Goal: Task Accomplishment & Management: Use online tool/utility

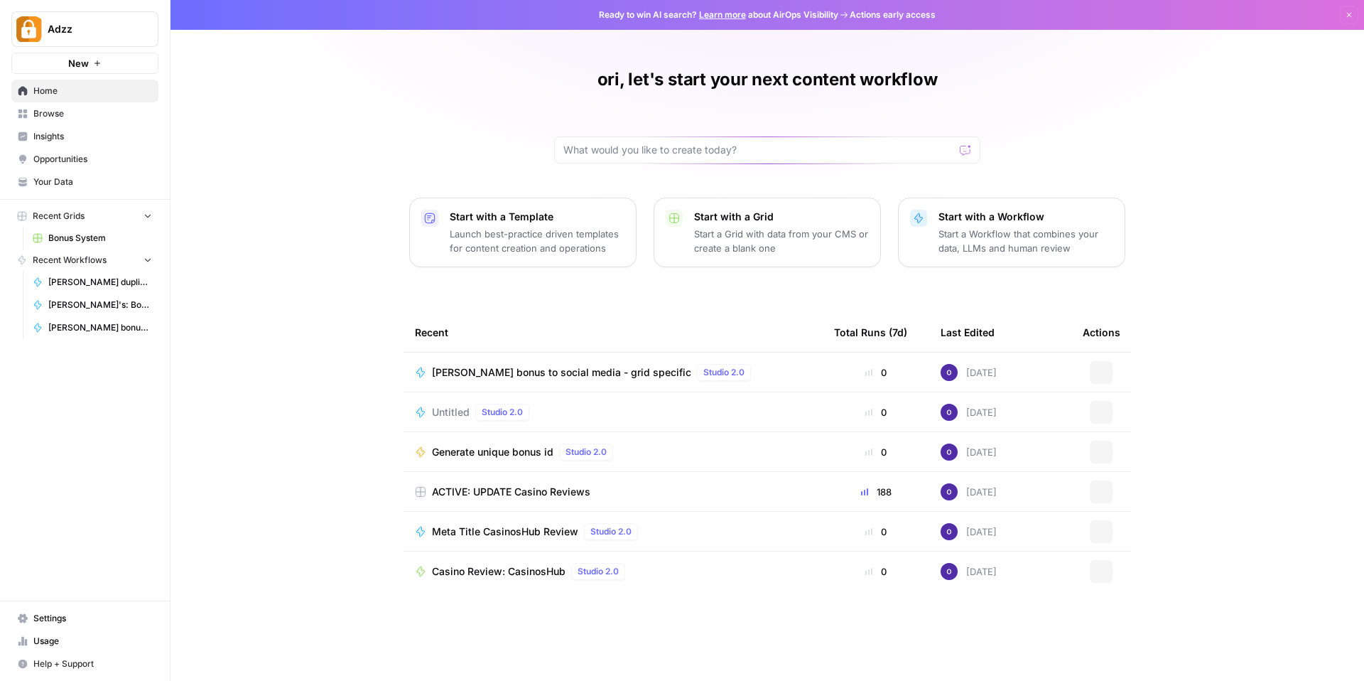
click at [252, 179] on div "ori, let's start your next content workflow Start with a Template Launch best-p…" at bounding box center [768, 340] width 1194 height 681
click at [107, 241] on span "Bonus System" at bounding box center [100, 238] width 104 height 13
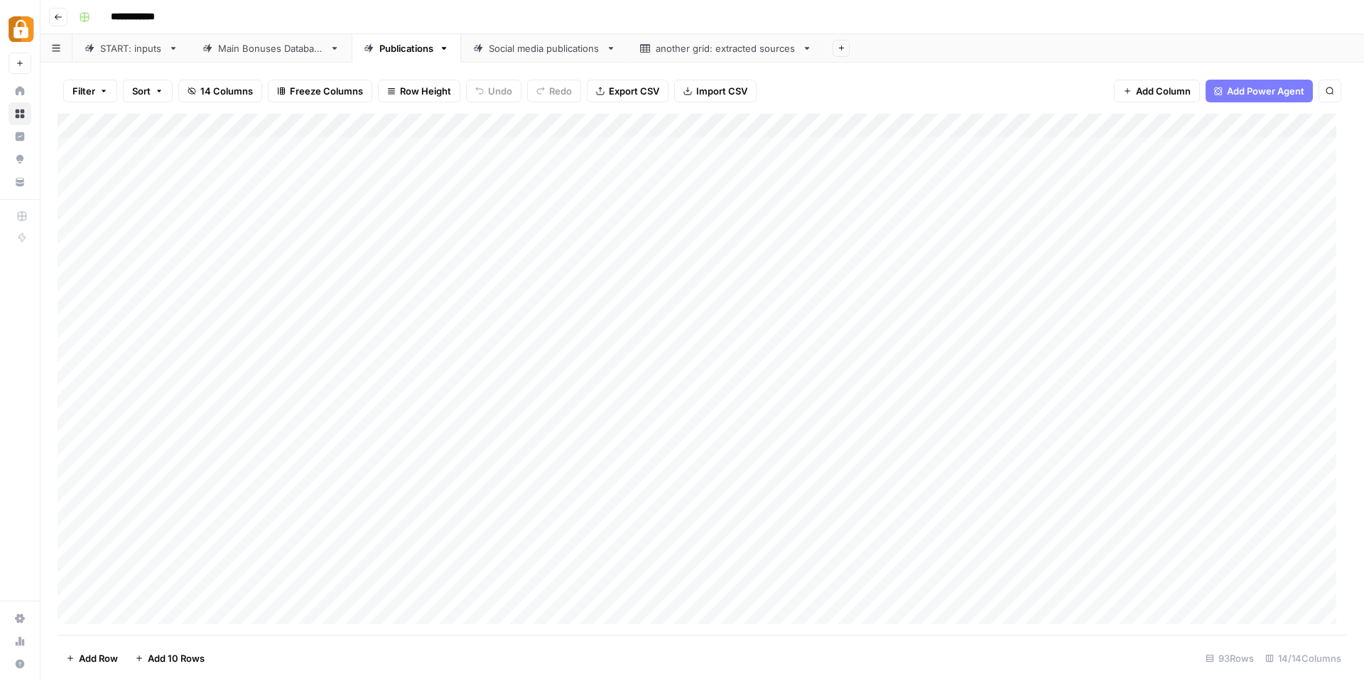
click at [270, 51] on div "Main Bonuses Database" at bounding box center [271, 48] width 106 height 14
click at [1120, 55] on div "Add Sheet" at bounding box center [1094, 48] width 540 height 28
click at [1087, 54] on div "Add Sheet" at bounding box center [1094, 48] width 540 height 28
drag, startPoint x: 647, startPoint y: 122, endPoint x: 544, endPoint y: 132, distance: 103.5
click at [544, 132] on div "Add Column" at bounding box center [703, 374] width 1290 height 521
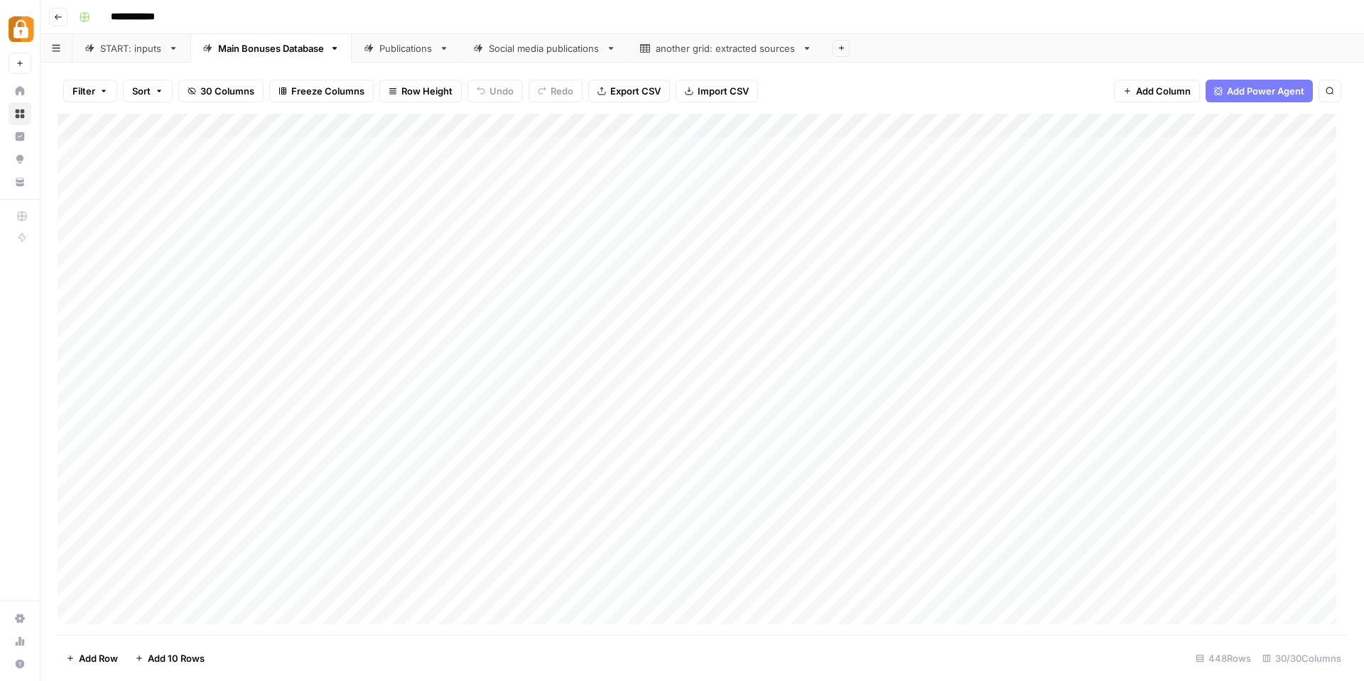
click at [406, 24] on div "**********" at bounding box center [711, 17] width 1277 height 23
click at [397, 51] on div "Publications" at bounding box center [406, 48] width 54 height 14
click at [398, 144] on div "Add Column" at bounding box center [703, 374] width 1290 height 521
drag, startPoint x: 409, startPoint y: 123, endPoint x: 989, endPoint y: 132, distance: 580.0
click at [989, 132] on div "Add Column" at bounding box center [703, 374] width 1290 height 521
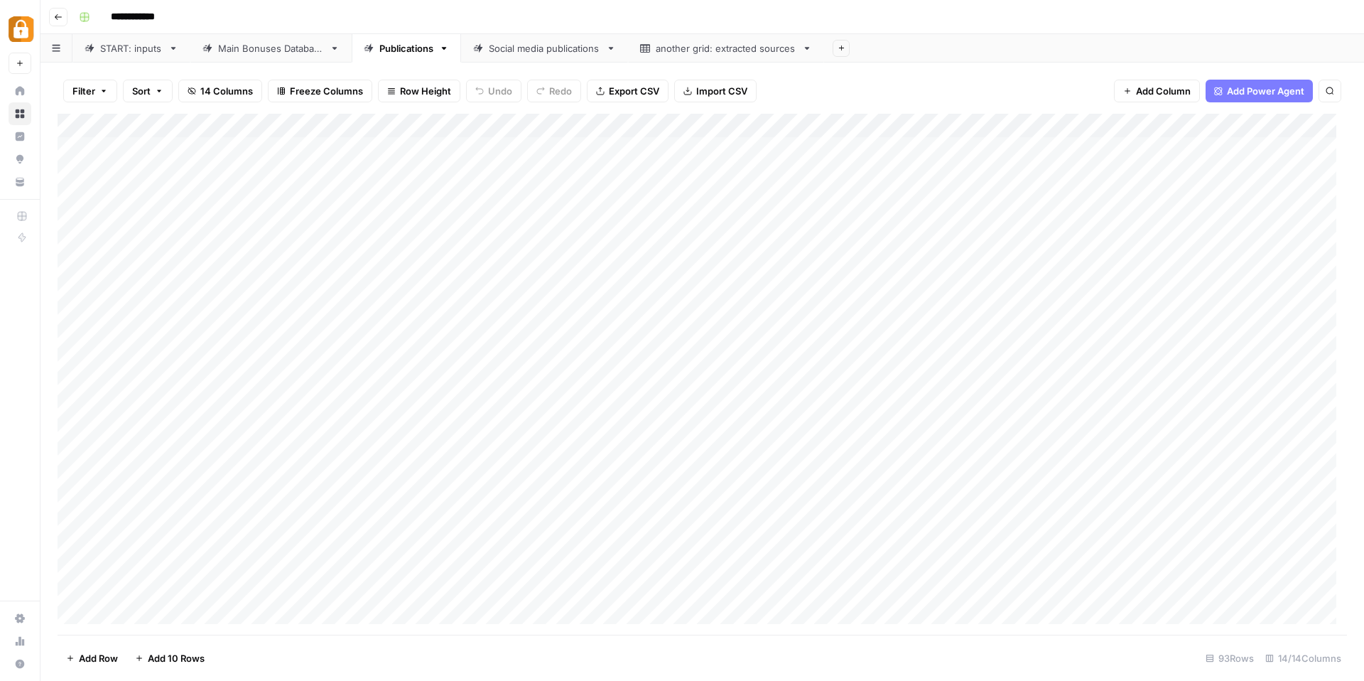
drag, startPoint x: 854, startPoint y: 126, endPoint x: 1193, endPoint y: 131, distance: 339.0
click at [1193, 131] on div "Add Column" at bounding box center [703, 374] width 1290 height 521
drag, startPoint x: 650, startPoint y: 122, endPoint x: 1015, endPoint y: 131, distance: 365.4
click at [1015, 131] on div "Add Column" at bounding box center [703, 374] width 1290 height 521
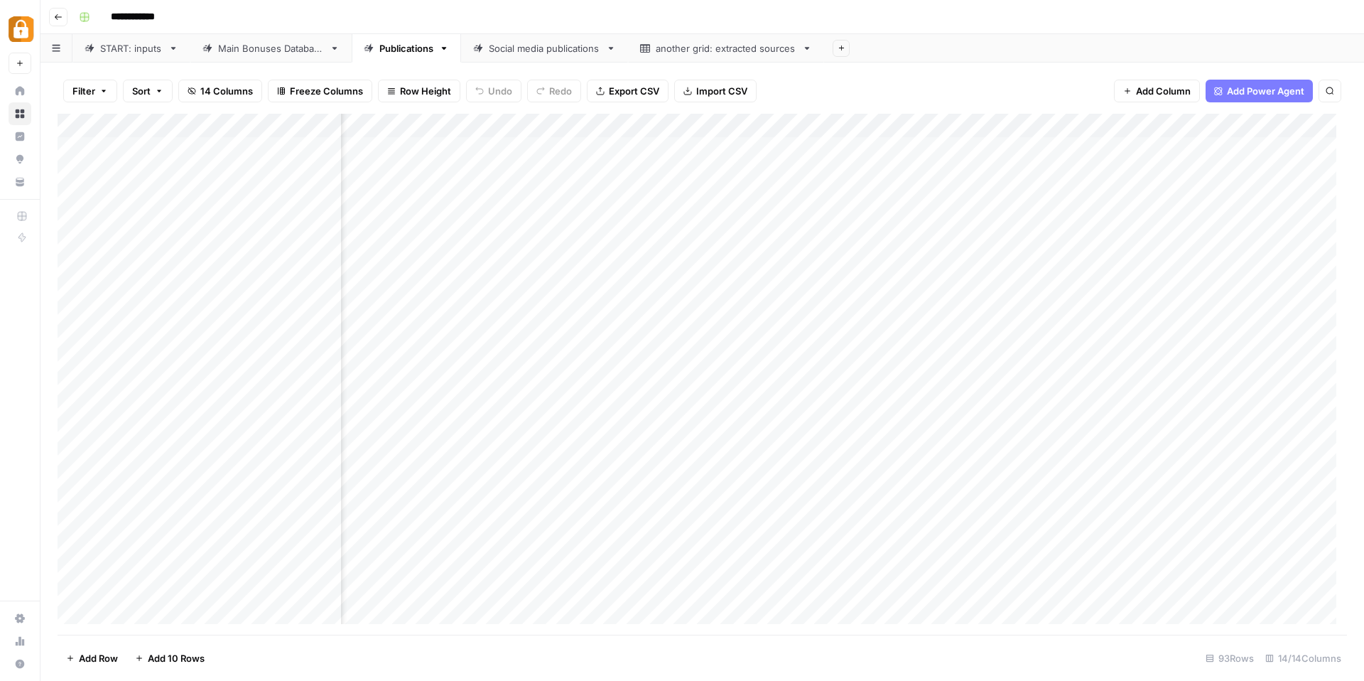
scroll to position [0, 628]
drag, startPoint x: 647, startPoint y: 127, endPoint x: 1194, endPoint y: 136, distance: 546.6
click at [1194, 136] on div "Add Column" at bounding box center [703, 374] width 1290 height 521
drag, startPoint x: 922, startPoint y: 126, endPoint x: 1260, endPoint y: 119, distance: 337.7
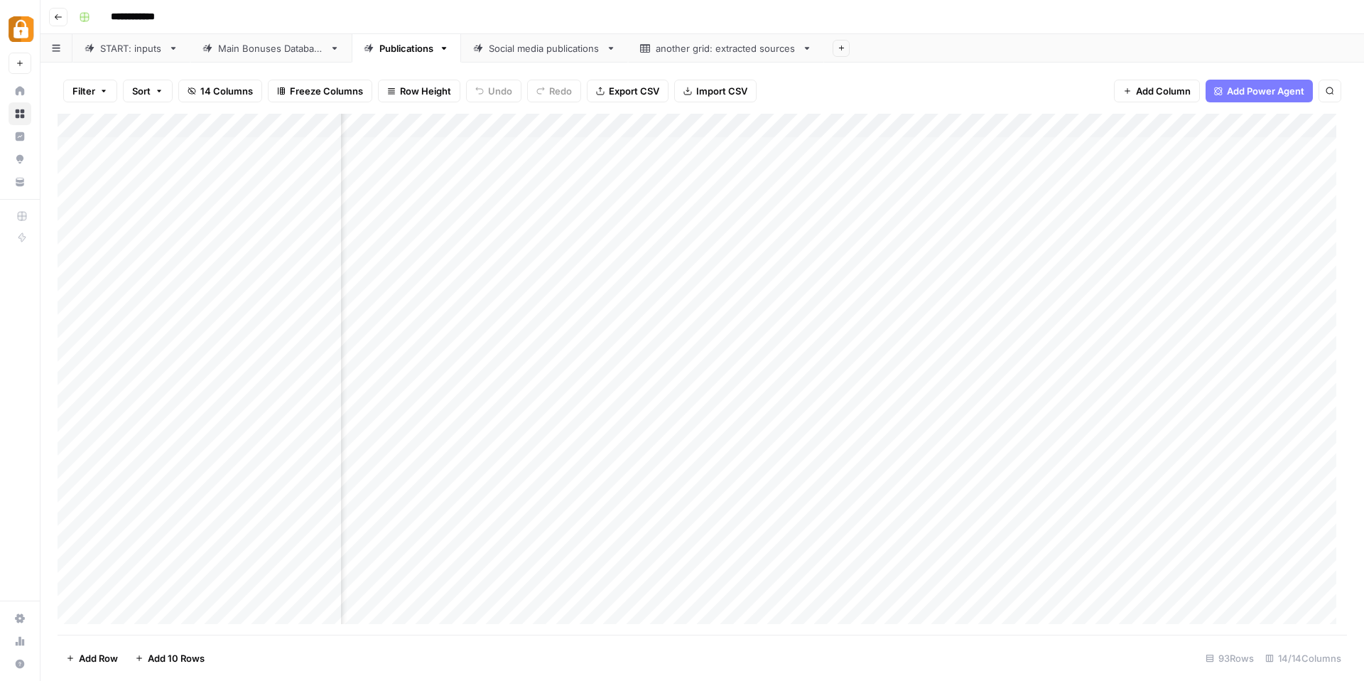
click at [1260, 119] on div "Add Column" at bounding box center [703, 374] width 1290 height 521
drag, startPoint x: 474, startPoint y: 126, endPoint x: 1164, endPoint y: 140, distance: 690.2
click at [1164, 140] on div "Add Column" at bounding box center [703, 374] width 1290 height 521
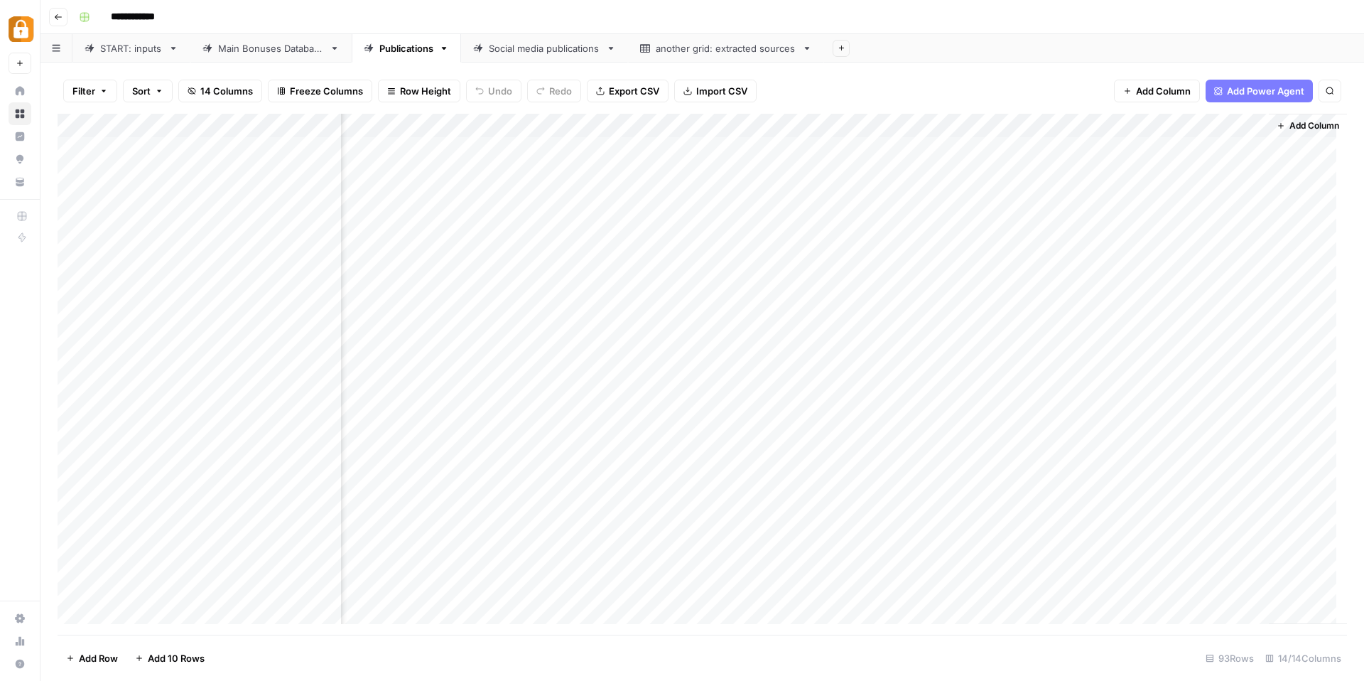
drag, startPoint x: 576, startPoint y: 126, endPoint x: 1142, endPoint y: 112, distance: 566.6
click at [1142, 112] on div "Filter Sort 14 Columns Freeze Columns Row Height Undo Redo Export CSV Import CS…" at bounding box center [703, 372] width 1324 height 618
click at [773, 151] on div "Add Column" at bounding box center [703, 374] width 1290 height 521
click at [773, 151] on body "**********" at bounding box center [682, 340] width 1364 height 681
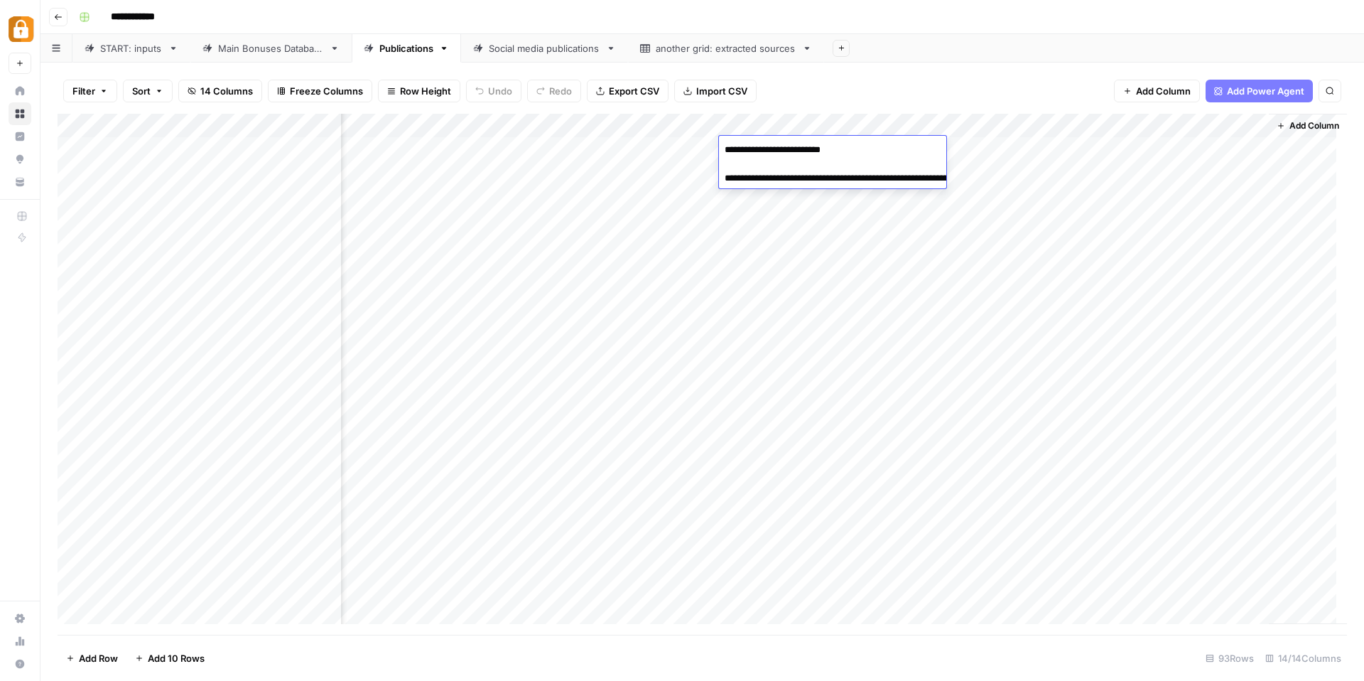
click at [795, 178] on textarea "**********" at bounding box center [861, 171] width 284 height 63
drag, startPoint x: 795, startPoint y: 178, endPoint x: 908, endPoint y: 193, distance: 114.0
click at [908, 193] on textarea "**********" at bounding box center [861, 171] width 284 height 63
drag, startPoint x: 922, startPoint y: 194, endPoint x: 706, endPoint y: 133, distance: 224.5
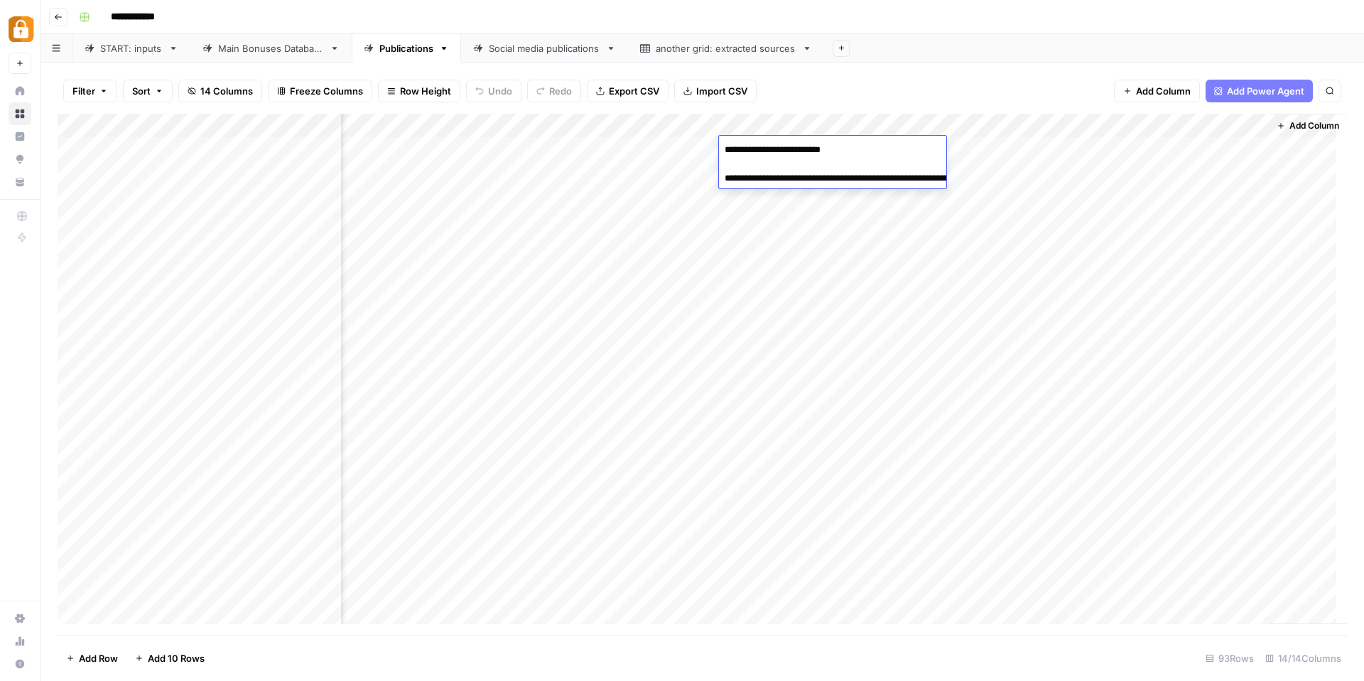
click at [706, 133] on body "**********" at bounding box center [682, 340] width 1364 height 681
click at [787, 172] on textarea "**********" at bounding box center [861, 171] width 284 height 63
click at [818, 176] on textarea "**********" at bounding box center [861, 171] width 284 height 63
drag, startPoint x: 917, startPoint y: 195, endPoint x: 782, endPoint y: 181, distance: 135.8
click at [782, 181] on textarea "**********" at bounding box center [861, 171] width 284 height 63
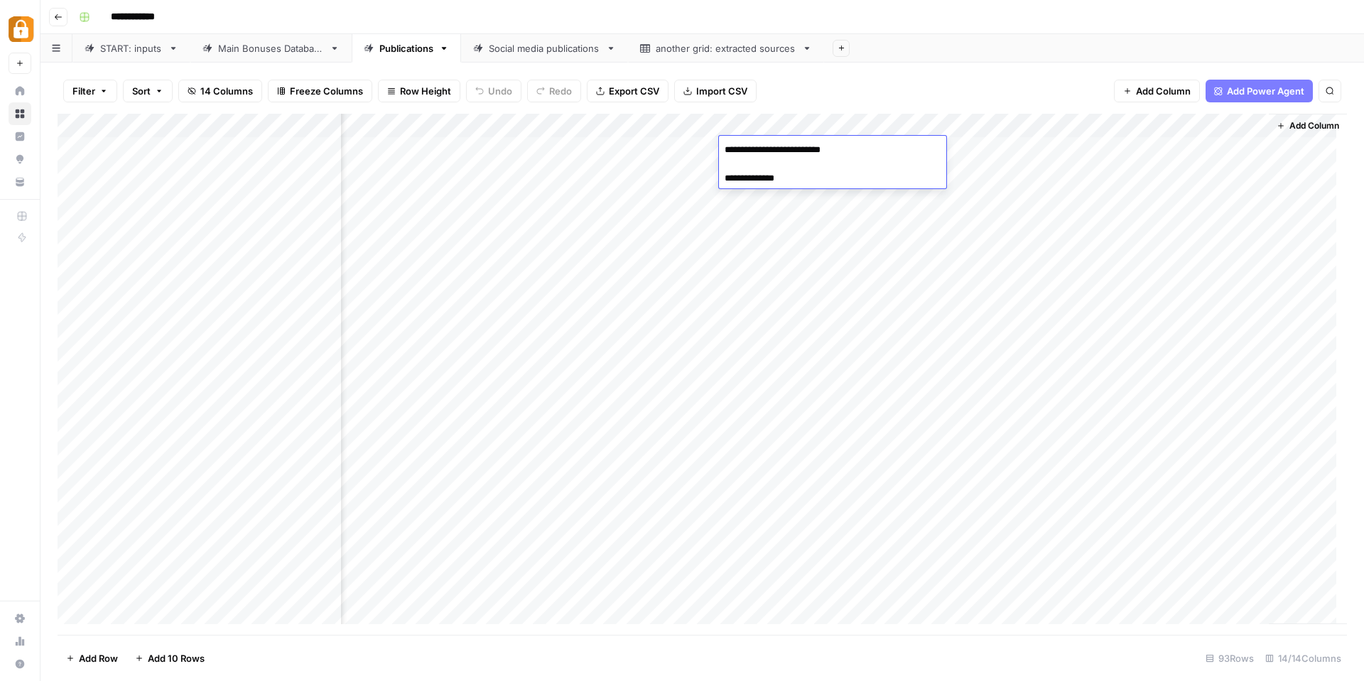
drag, startPoint x: 794, startPoint y: 176, endPoint x: 664, endPoint y: 112, distance: 144.9
click at [664, 112] on body "**********" at bounding box center [682, 340] width 1364 height 681
type textarea "**********"
click at [754, 249] on div "Add Column" at bounding box center [703, 374] width 1290 height 521
click at [765, 152] on div "Add Column" at bounding box center [703, 374] width 1290 height 521
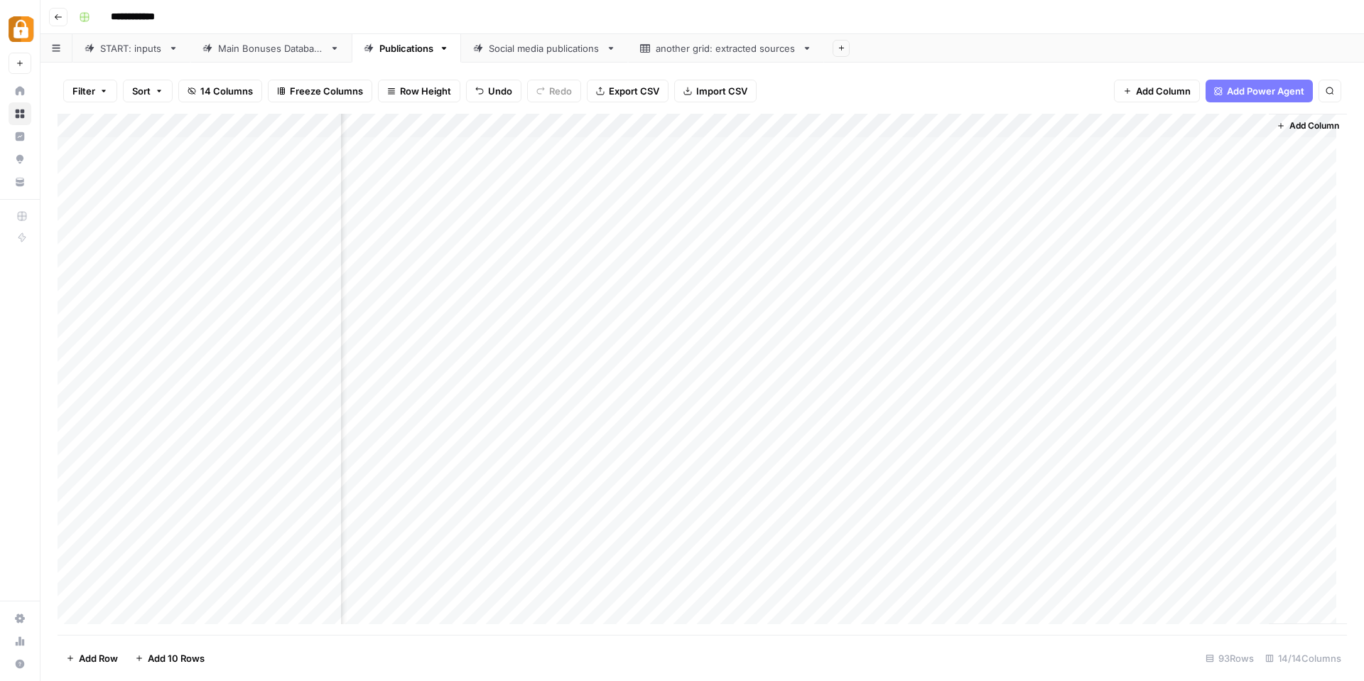
click at [765, 152] on div "Add Column" at bounding box center [703, 374] width 1290 height 521
click at [765, 152] on textarea "**********" at bounding box center [861, 157] width 284 height 34
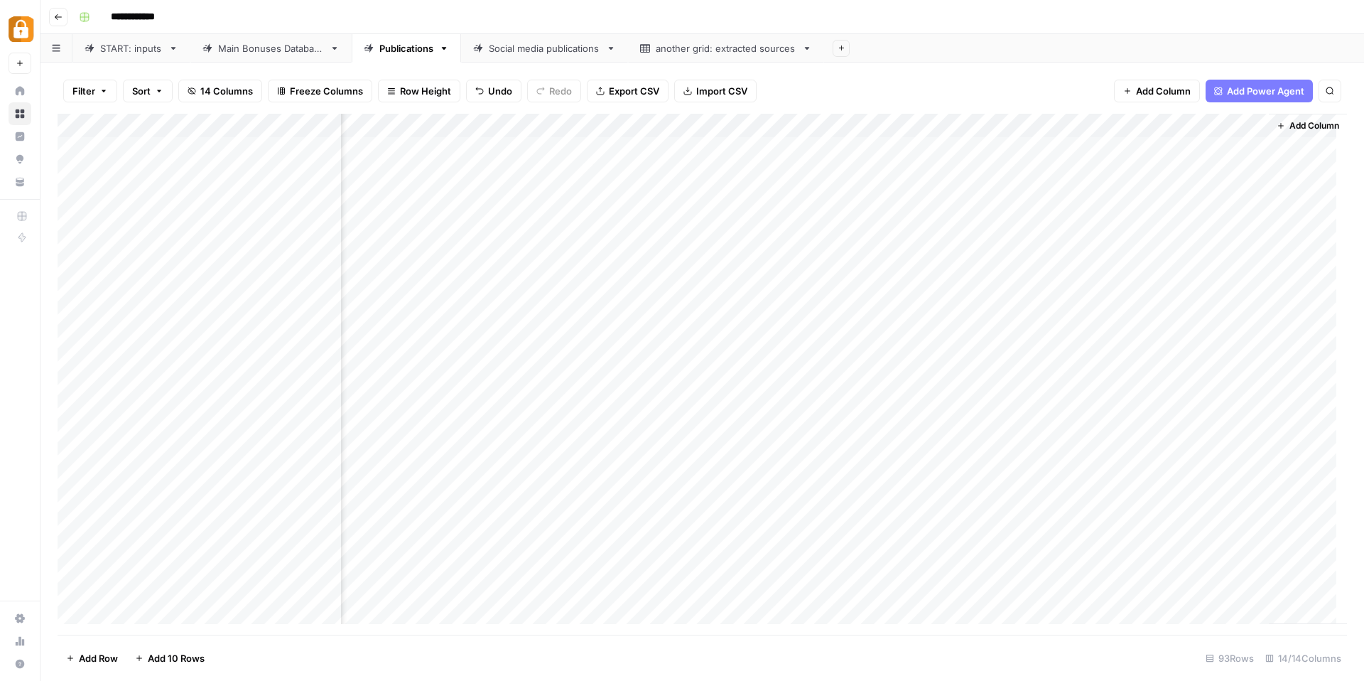
click at [773, 332] on div "Add Column" at bounding box center [703, 374] width 1290 height 521
click at [789, 119] on div "Add Column" at bounding box center [703, 374] width 1290 height 521
click at [906, 277] on span "URL" at bounding box center [906, 276] width 68 height 14
click at [775, 150] on div "Add Column" at bounding box center [703, 374] width 1290 height 521
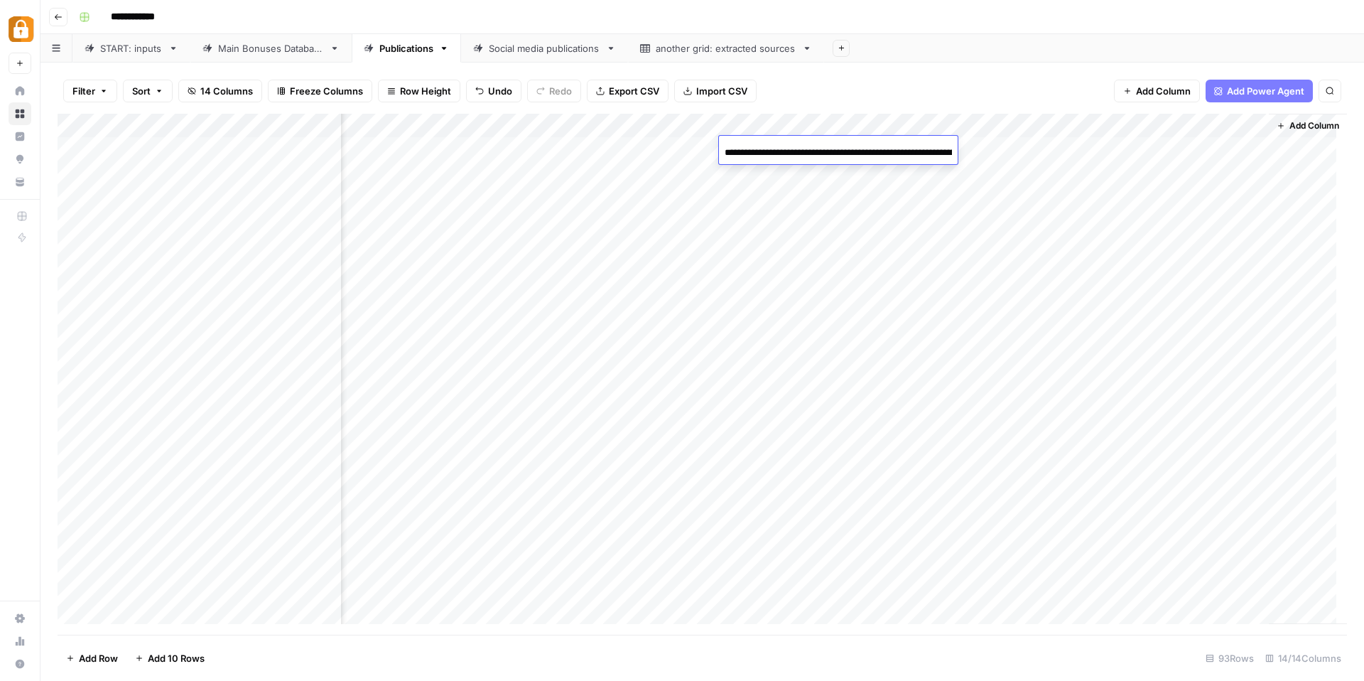
scroll to position [0, 109]
click at [795, 198] on div "Add Column" at bounding box center [703, 374] width 1290 height 521
click at [814, 146] on div "Add Column" at bounding box center [703, 374] width 1290 height 521
click at [777, 140] on div "Add Column" at bounding box center [703, 374] width 1290 height 521
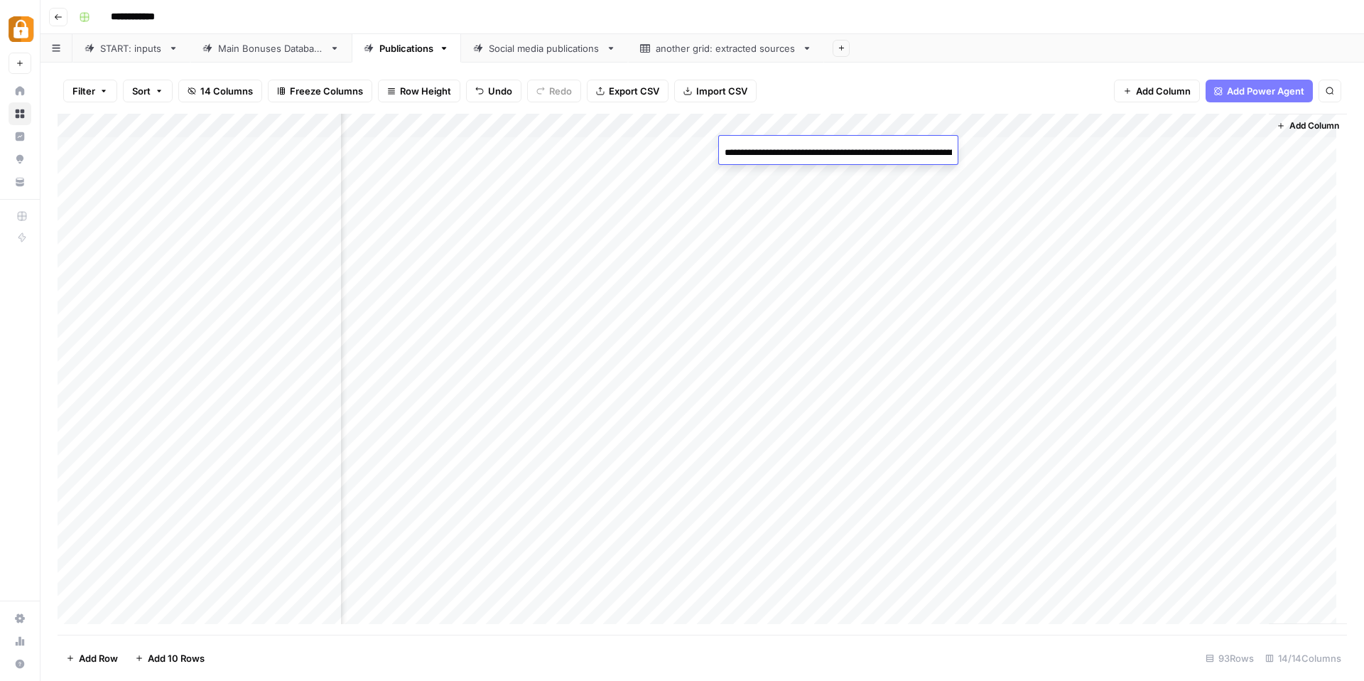
click at [777, 140] on div "**********" at bounding box center [838, 152] width 239 height 24
click at [759, 181] on div "Add Column" at bounding box center [703, 374] width 1290 height 521
click at [793, 267] on div "Add Column" at bounding box center [703, 374] width 1290 height 521
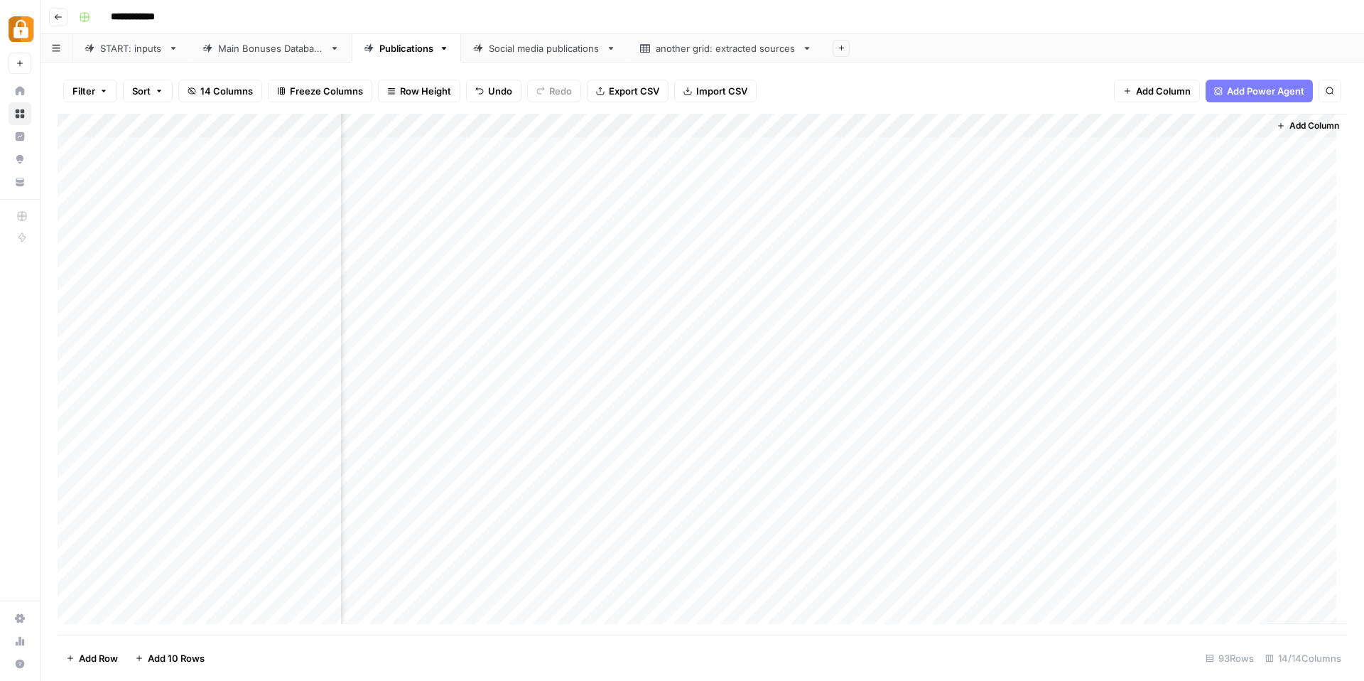
click at [838, 75] on div "Filter Sort 14 Columns Freeze Columns Row Height Undo Redo Export CSV Import CS…" at bounding box center [703, 90] width 1290 height 45
click at [944, 31] on header "**********" at bounding box center [703, 17] width 1324 height 34
click at [532, 41] on div "Social media publications" at bounding box center [545, 48] width 112 height 14
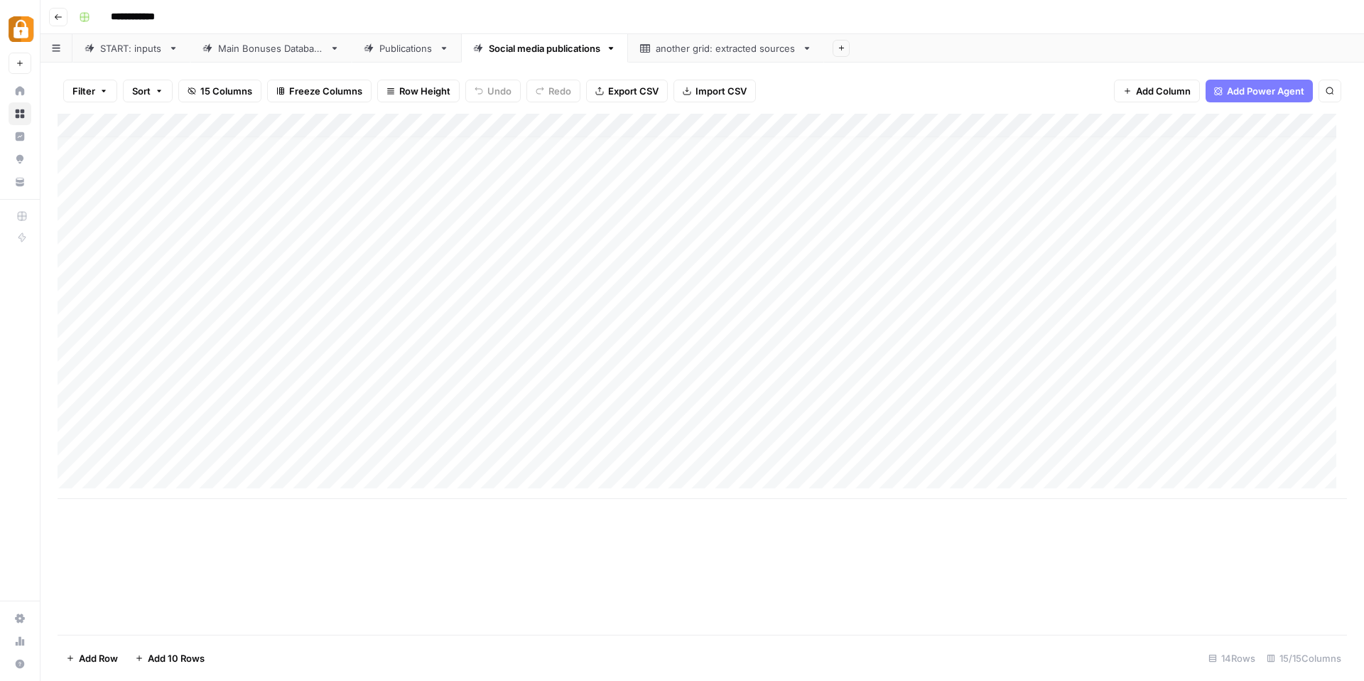
click at [413, 55] on div "Publications" at bounding box center [406, 48] width 54 height 14
click at [292, 48] on div "Main Bonuses Database" at bounding box center [271, 48] width 106 height 14
drag, startPoint x: 997, startPoint y: 124, endPoint x: 710, endPoint y: 110, distance: 287.4
click at [710, 110] on div "Filter Sort 30 Columns Freeze Columns Row Height Undo Redo Export CSV Import CS…" at bounding box center [703, 372] width 1324 height 618
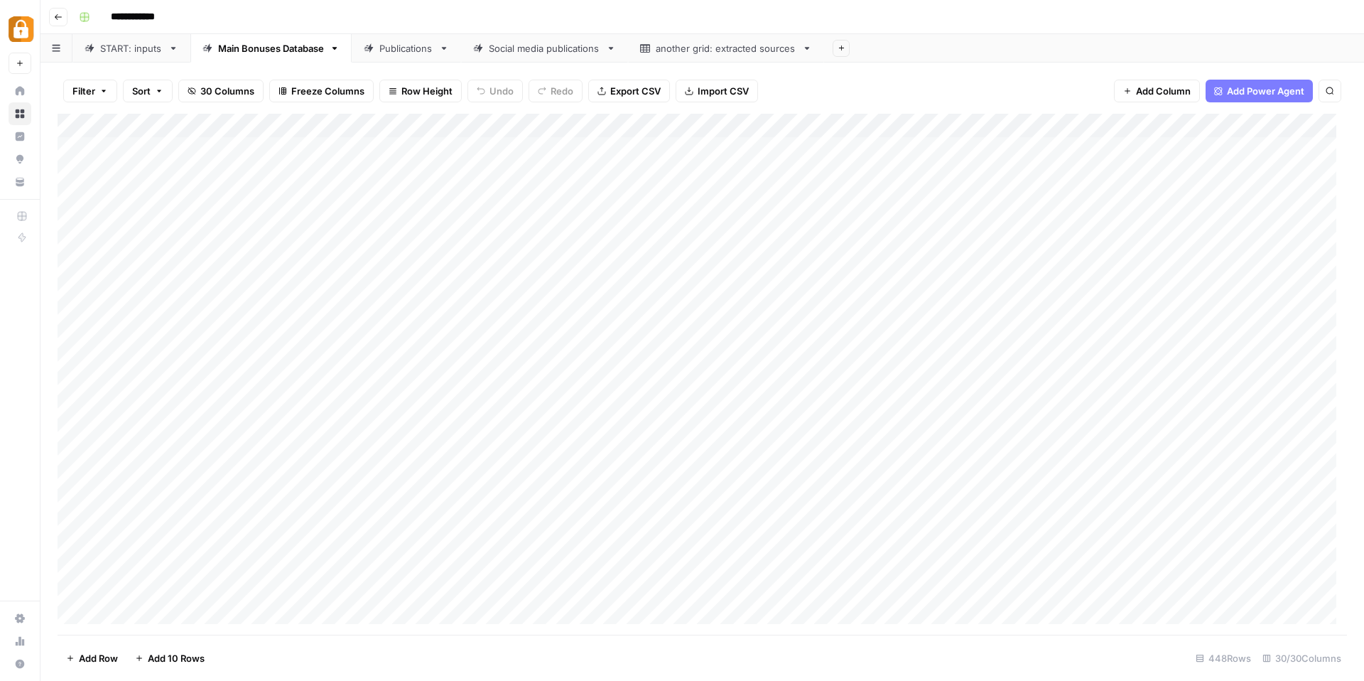
scroll to position [0, 0]
drag, startPoint x: 612, startPoint y: 119, endPoint x: 1183, endPoint y: 144, distance: 571.2
click at [1183, 144] on div "Add Column" at bounding box center [703, 374] width 1290 height 521
click at [1250, 130] on div "Add Column" at bounding box center [703, 374] width 1290 height 521
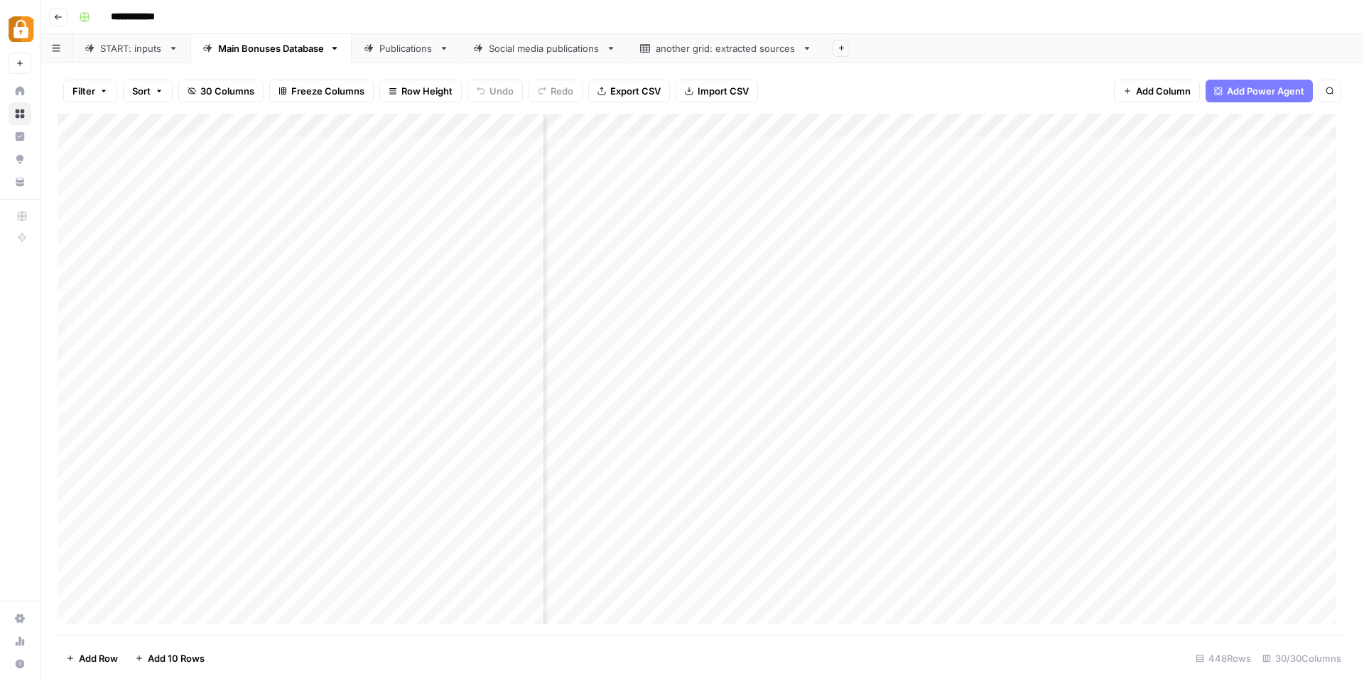
click at [1107, 122] on div "Add Column" at bounding box center [703, 374] width 1290 height 521
click at [1111, 123] on div at bounding box center [1076, 128] width 205 height 28
click at [1045, 87] on div "Filter Sort 30 Columns Freeze Columns Row Height Undo Redo Export CSV Import CS…" at bounding box center [703, 90] width 1290 height 45
drag, startPoint x: 1048, startPoint y: 127, endPoint x: 680, endPoint y: 139, distance: 368.3
click at [680, 139] on div "Add Column" at bounding box center [703, 374] width 1290 height 521
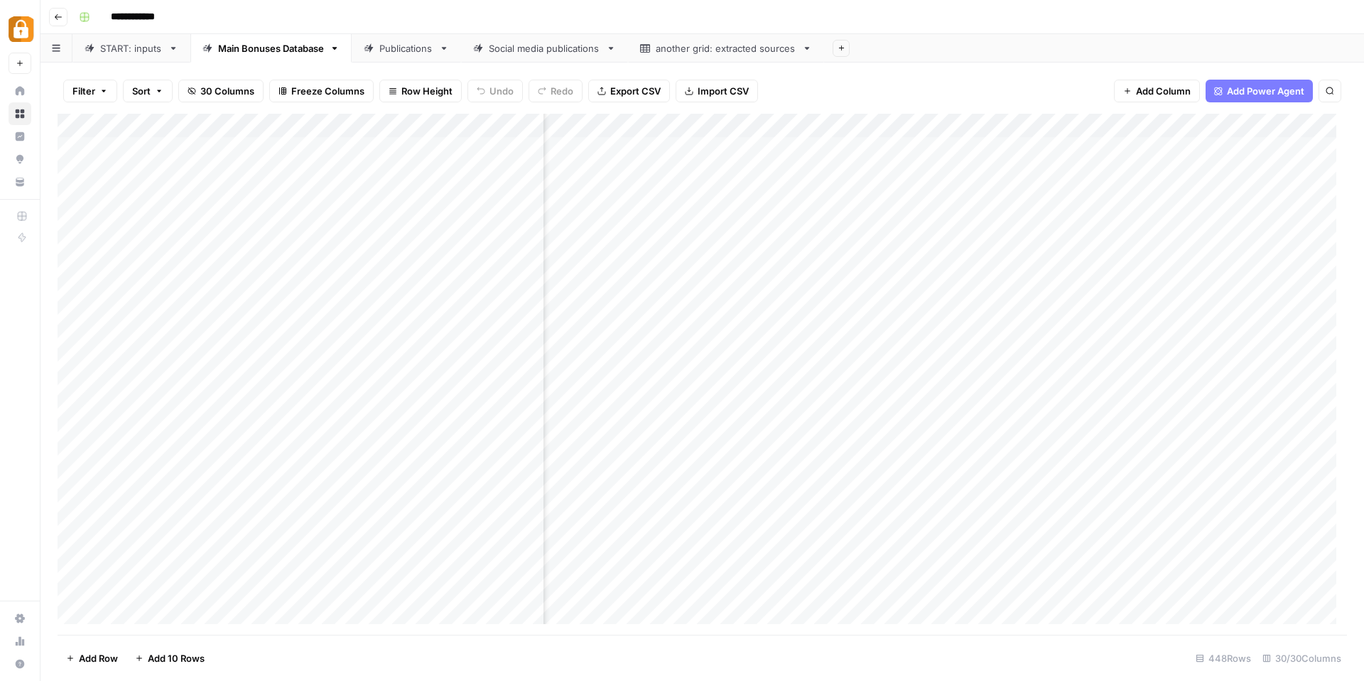
drag, startPoint x: 1234, startPoint y: 120, endPoint x: 926, endPoint y: 118, distance: 308.4
click at [926, 118] on div "Add Column" at bounding box center [703, 374] width 1290 height 521
drag, startPoint x: 809, startPoint y: 128, endPoint x: 648, endPoint y: 123, distance: 161.4
click at [648, 123] on div "Add Column" at bounding box center [703, 374] width 1290 height 521
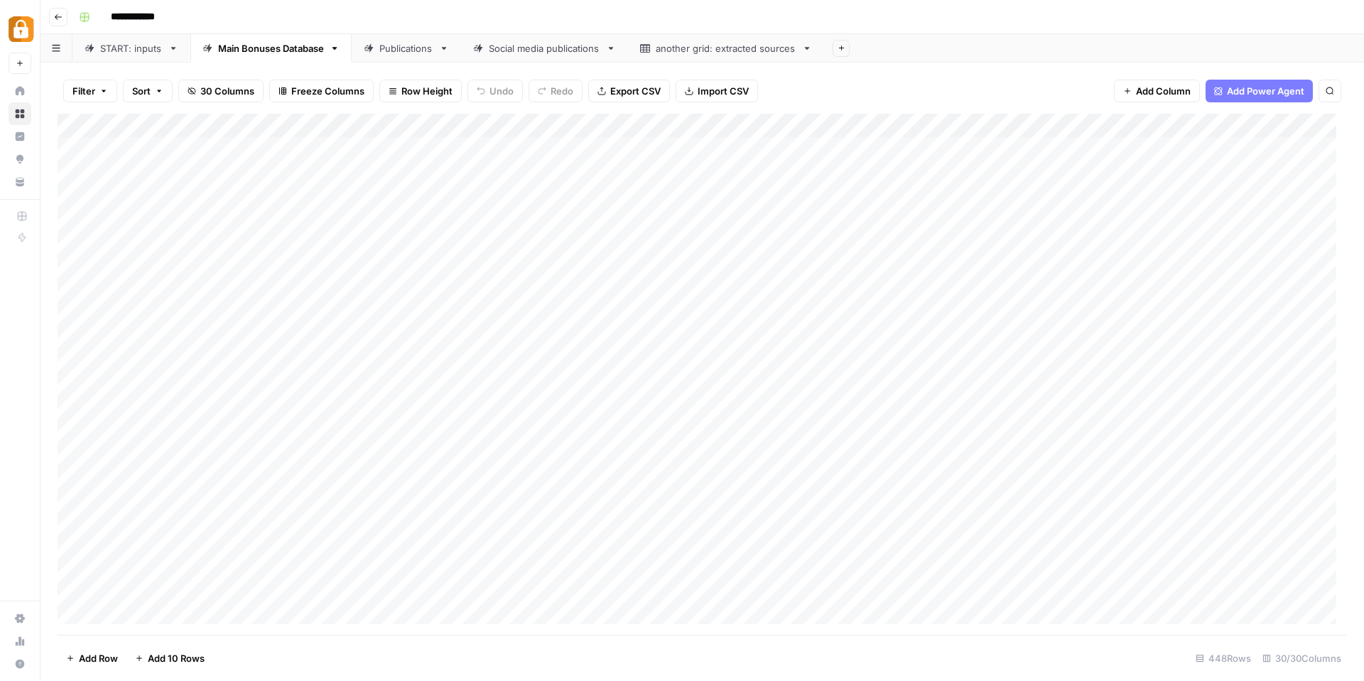
drag, startPoint x: 970, startPoint y: 121, endPoint x: 808, endPoint y: 114, distance: 162.2
click at [808, 114] on div "Add Column" at bounding box center [703, 374] width 1290 height 521
click at [966, 92] on div "Filter Sort 30 Columns Freeze Columns Row Height Undo Redo Export CSV Import CS…" at bounding box center [703, 90] width 1290 height 45
click at [868, 82] on div "Filter Sort 30 Columns Freeze Columns Row Height Undo Redo Export CSV Import CS…" at bounding box center [703, 90] width 1290 height 45
click at [817, 152] on div "Add Column" at bounding box center [703, 374] width 1290 height 521
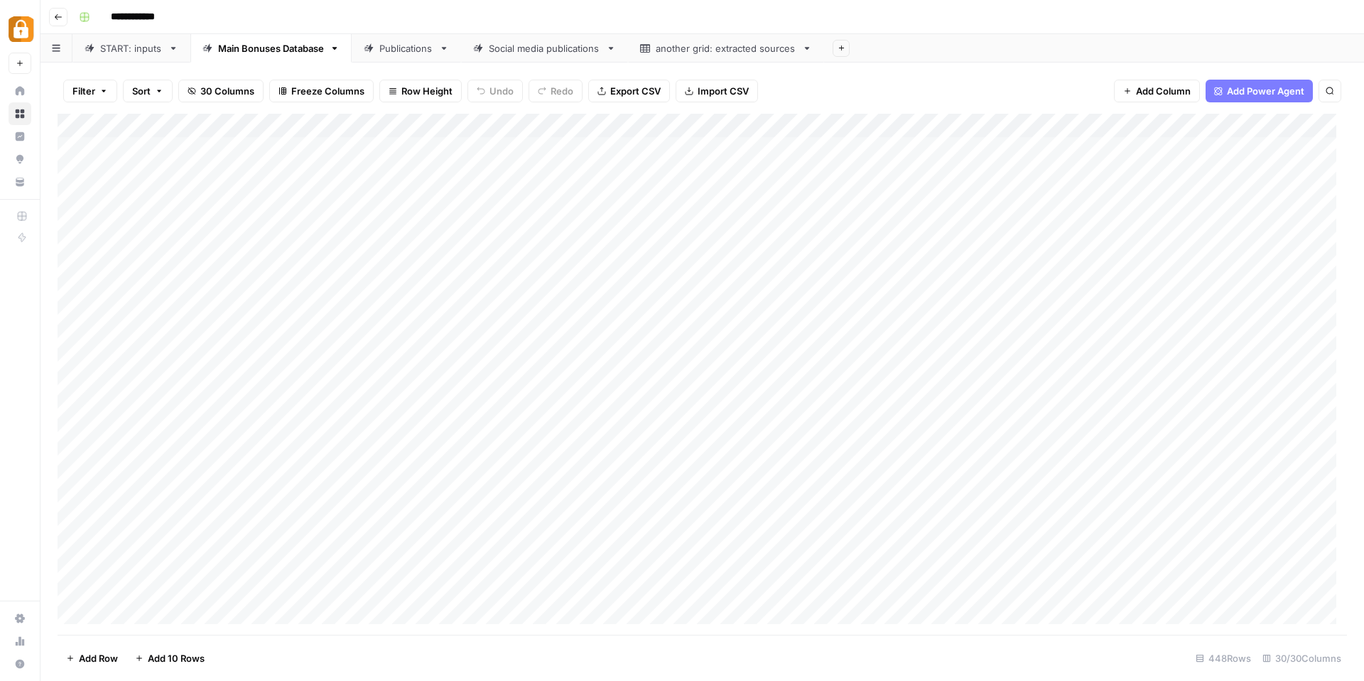
click at [687, 156] on div "Add Column" at bounding box center [703, 374] width 1290 height 521
click at [507, 48] on div "Social media publications" at bounding box center [545, 48] width 112 height 14
click at [404, 46] on div "Publications" at bounding box center [406, 48] width 54 height 14
click at [285, 41] on div "Main Bonuses Database" at bounding box center [271, 48] width 106 height 14
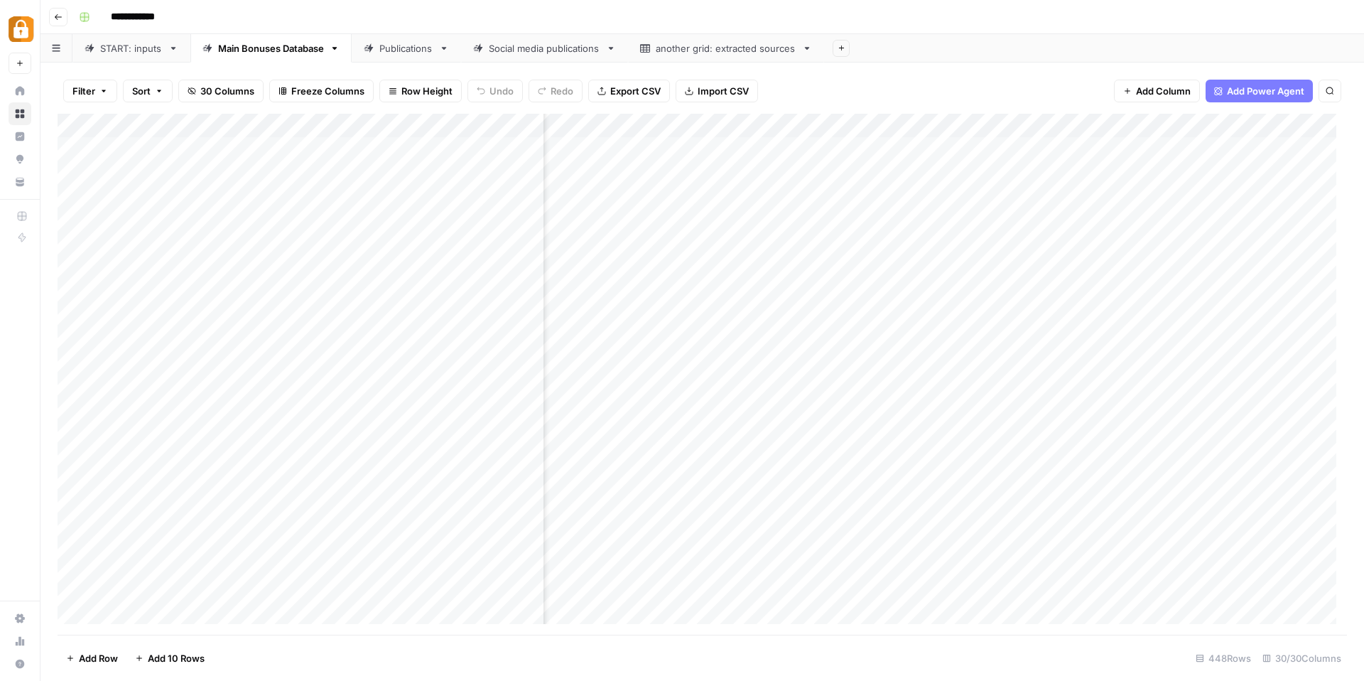
click at [755, 129] on div "Add Column" at bounding box center [703, 374] width 1290 height 521
click at [829, 90] on div "Filter Sort 30 Columns Freeze Columns Row Height Undo Redo Export CSV Import CS…" at bounding box center [703, 90] width 1290 height 45
click at [920, 90] on div "Filter Sort 30 Columns Freeze Columns Row Height Undo Redo Export CSV Import CS…" at bounding box center [703, 90] width 1290 height 45
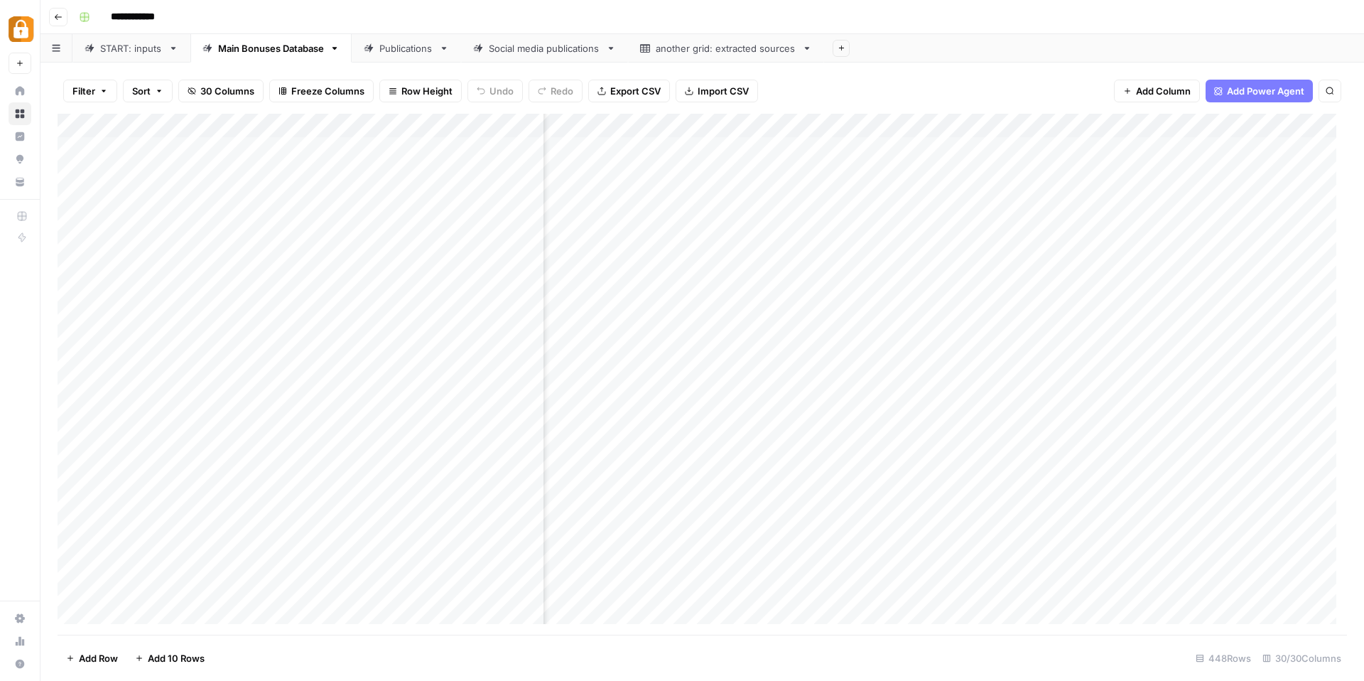
click at [839, 75] on div "Filter Sort 30 Columns Freeze Columns Row Height Undo Redo Export CSV Import CS…" at bounding box center [703, 90] width 1290 height 45
click at [129, 54] on div "START: inputs" at bounding box center [131, 48] width 63 height 14
click at [171, 52] on icon "button" at bounding box center [173, 48] width 10 height 10
click at [160, 52] on div "START: inputs" at bounding box center [131, 48] width 63 height 14
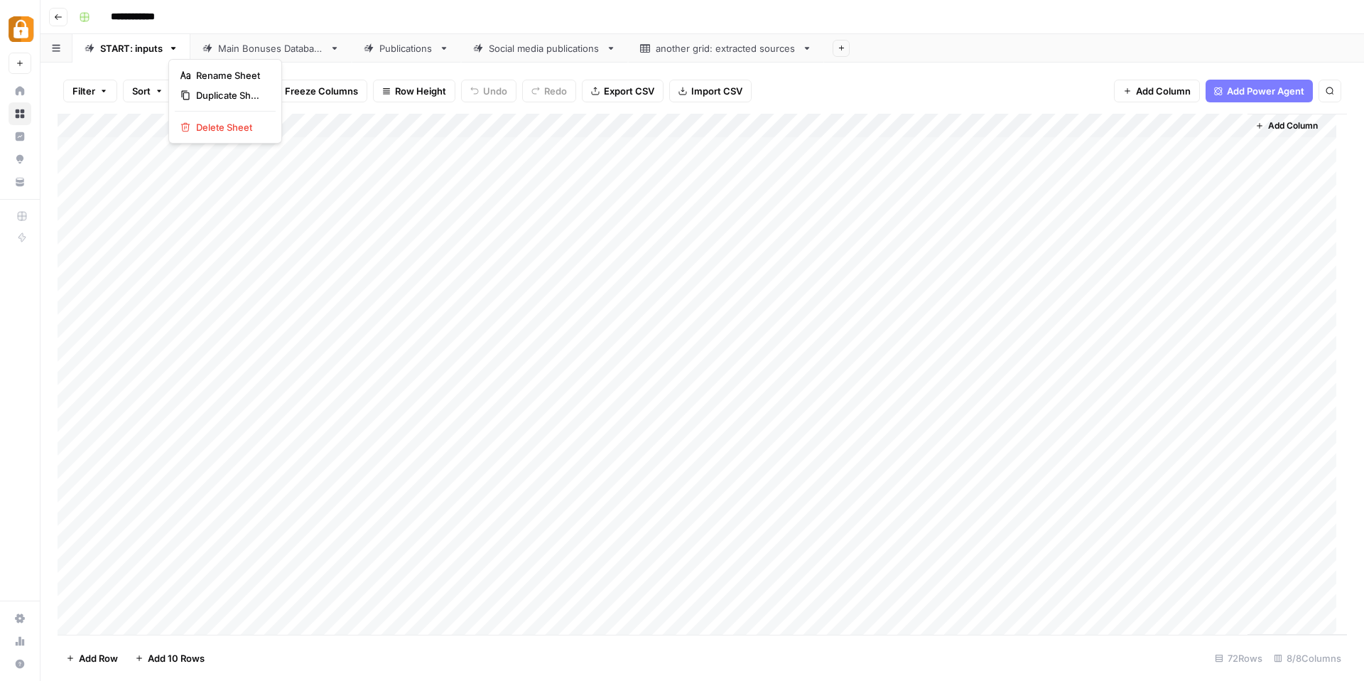
click at [172, 48] on icon "button" at bounding box center [173, 48] width 5 height 3
click at [811, 85] on div "Filter Sort 8 Columns Freeze Columns Row Height Undo Redo Export CSV Import CSV…" at bounding box center [703, 90] width 1290 height 45
click at [1258, 93] on span "Add Power Agent" at bounding box center [1265, 91] width 77 height 14
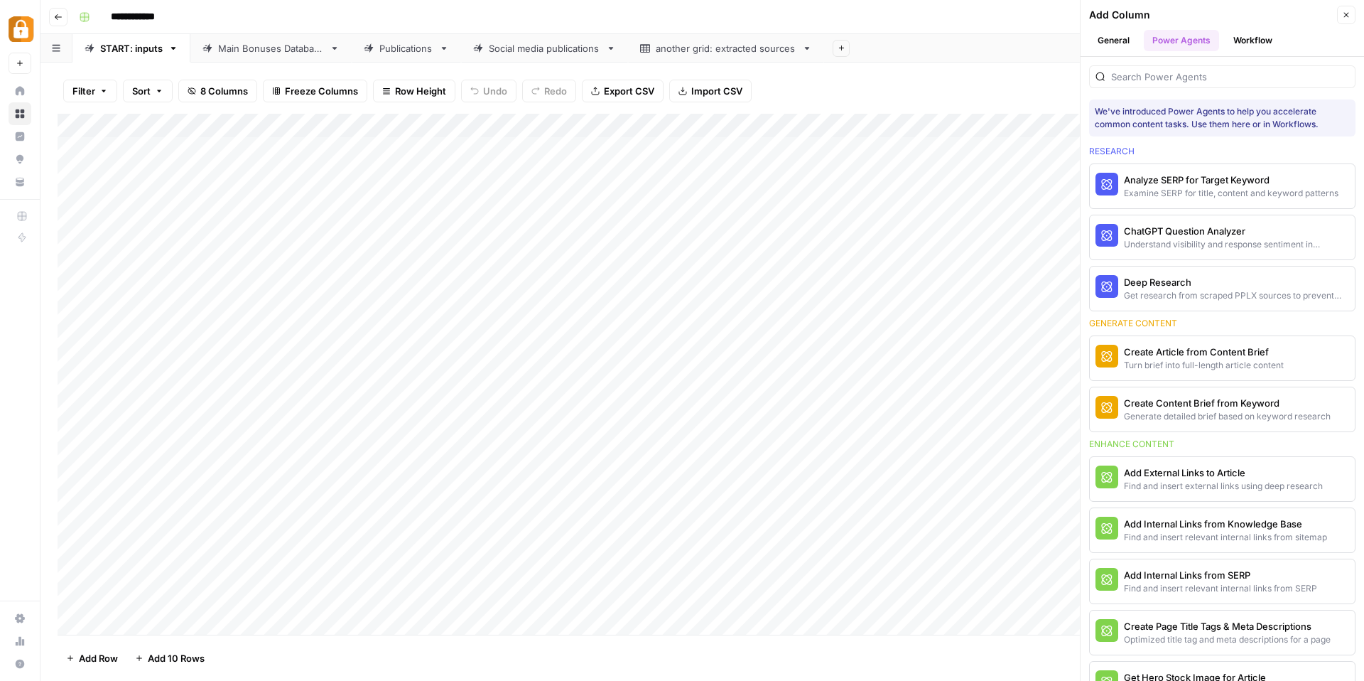
click at [1116, 38] on button "General" at bounding box center [1113, 40] width 49 height 21
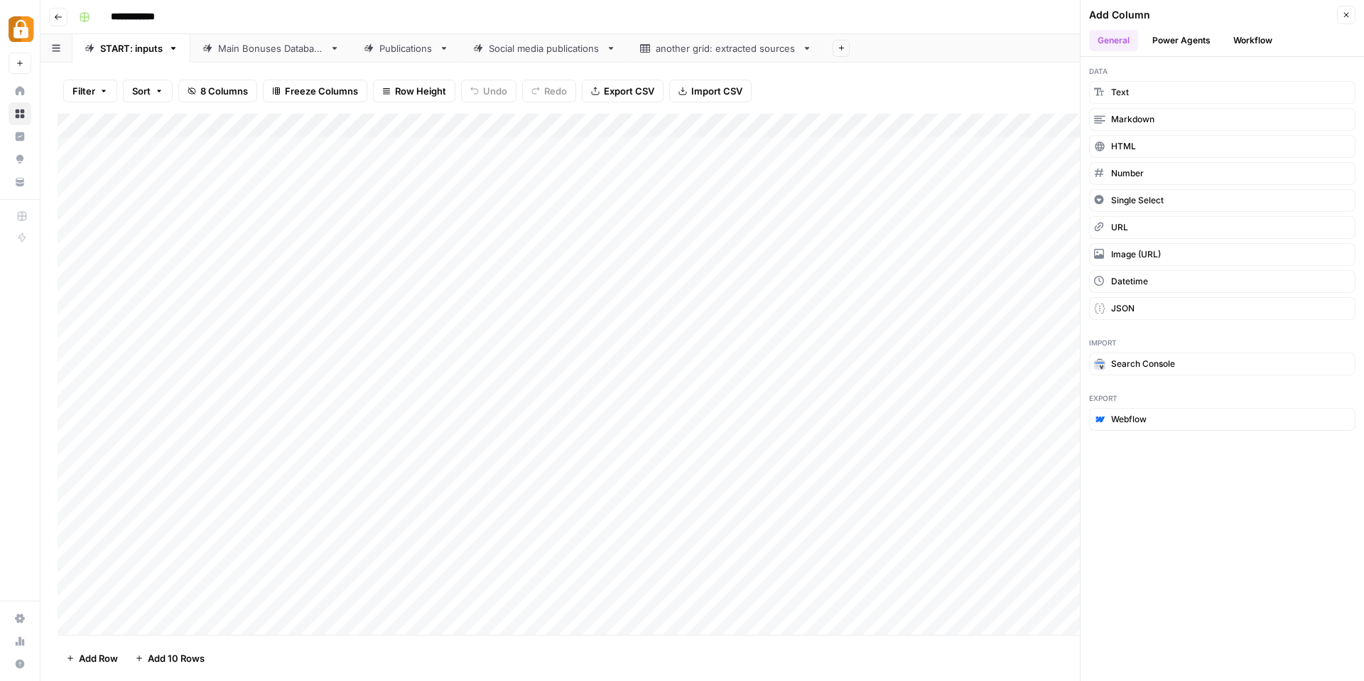
click at [1267, 44] on button "Workflow" at bounding box center [1253, 40] width 56 height 21
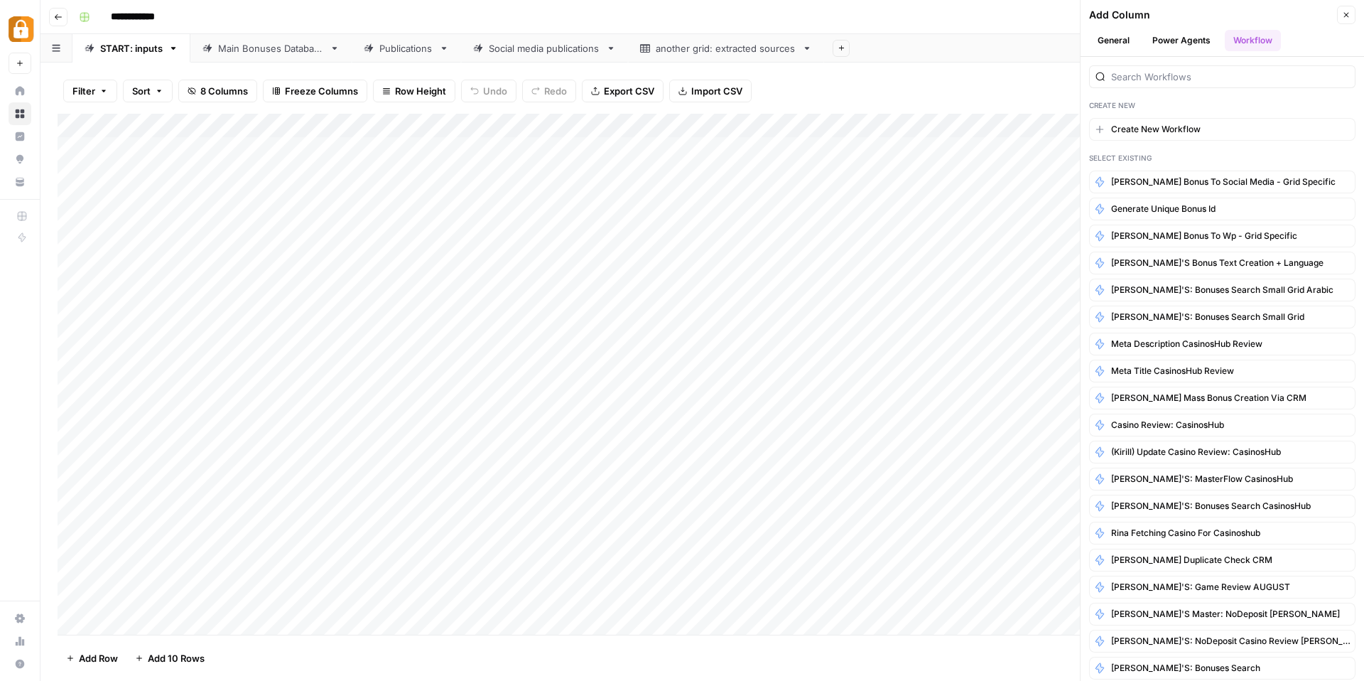
click at [1061, 16] on div "**********" at bounding box center [711, 17] width 1277 height 23
click at [1350, 16] on icon "button" at bounding box center [1346, 15] width 9 height 9
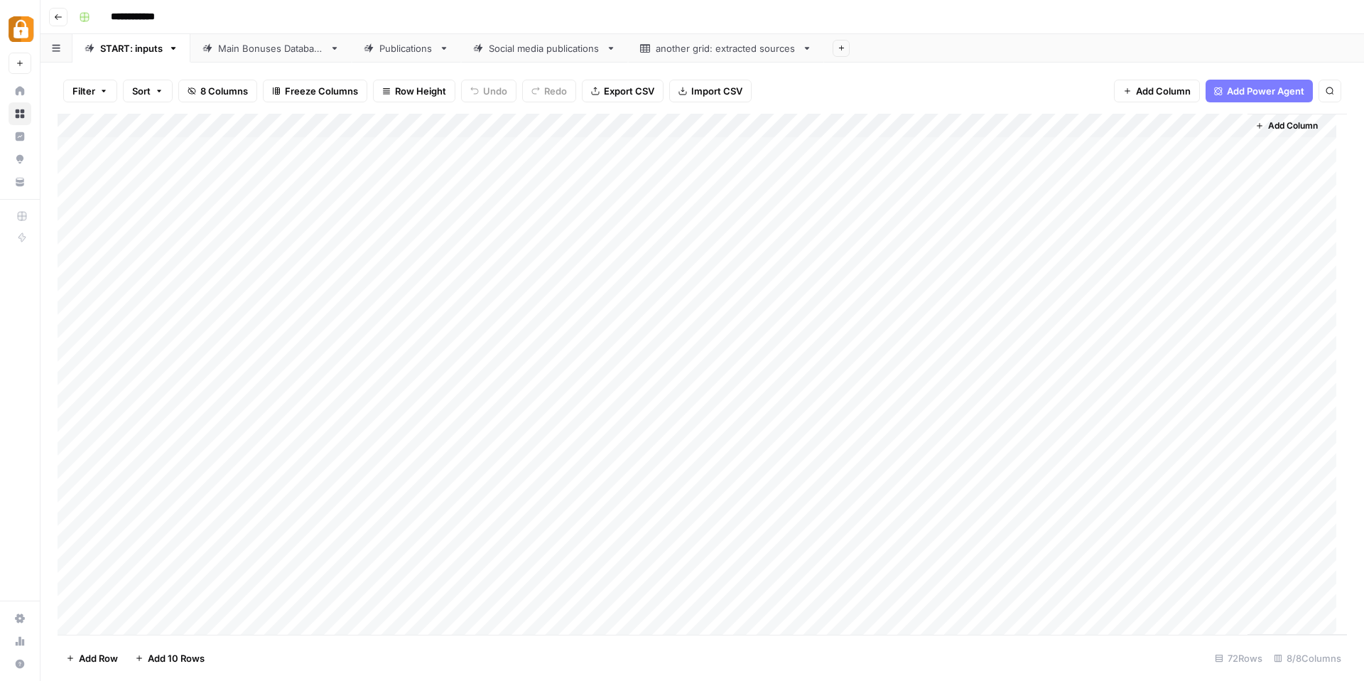
click at [797, 16] on div "**********" at bounding box center [711, 17] width 1277 height 23
click at [866, 24] on div "**********" at bounding box center [711, 17] width 1277 height 23
click at [684, 50] on div "another grid: extracted sources" at bounding box center [726, 48] width 141 height 14
click at [564, 60] on link "Social media publications" at bounding box center [544, 48] width 167 height 28
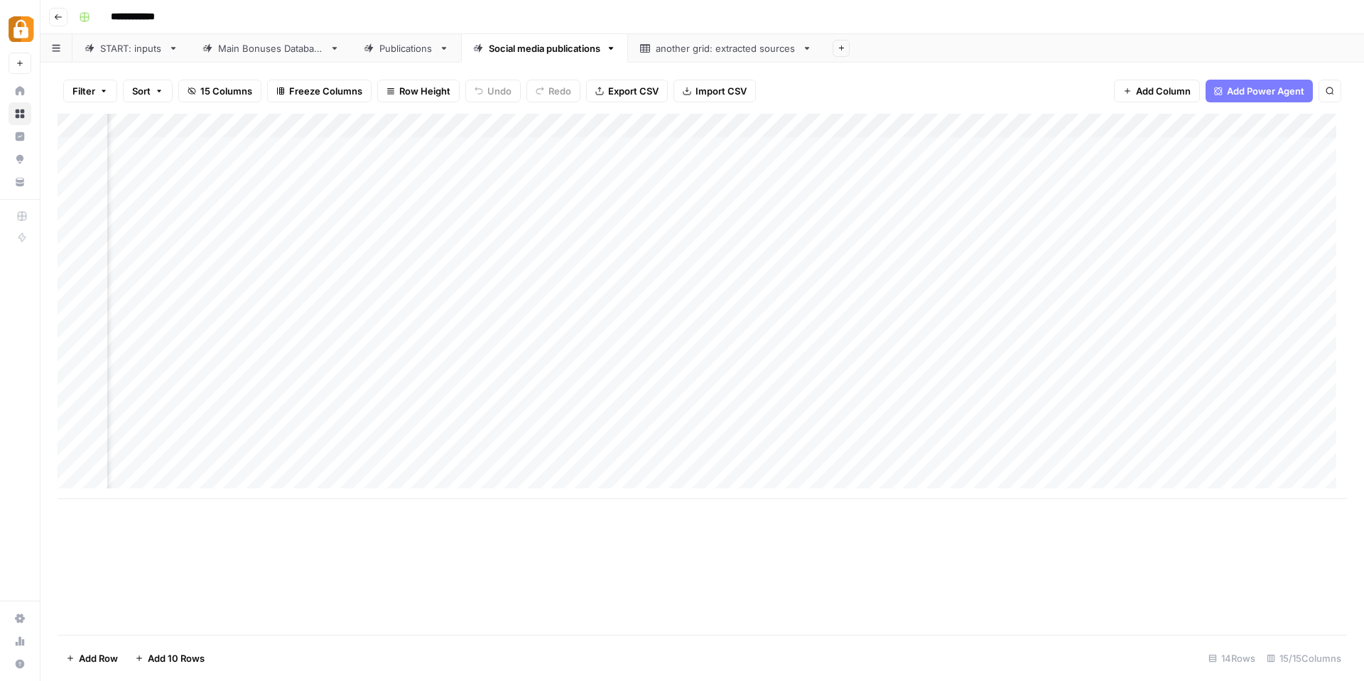
click at [284, 45] on div "Main Bonuses Database" at bounding box center [271, 48] width 106 height 14
click at [382, 44] on div "Publications" at bounding box center [406, 48] width 54 height 14
click at [254, 50] on div "Main Bonuses Database" at bounding box center [271, 48] width 106 height 14
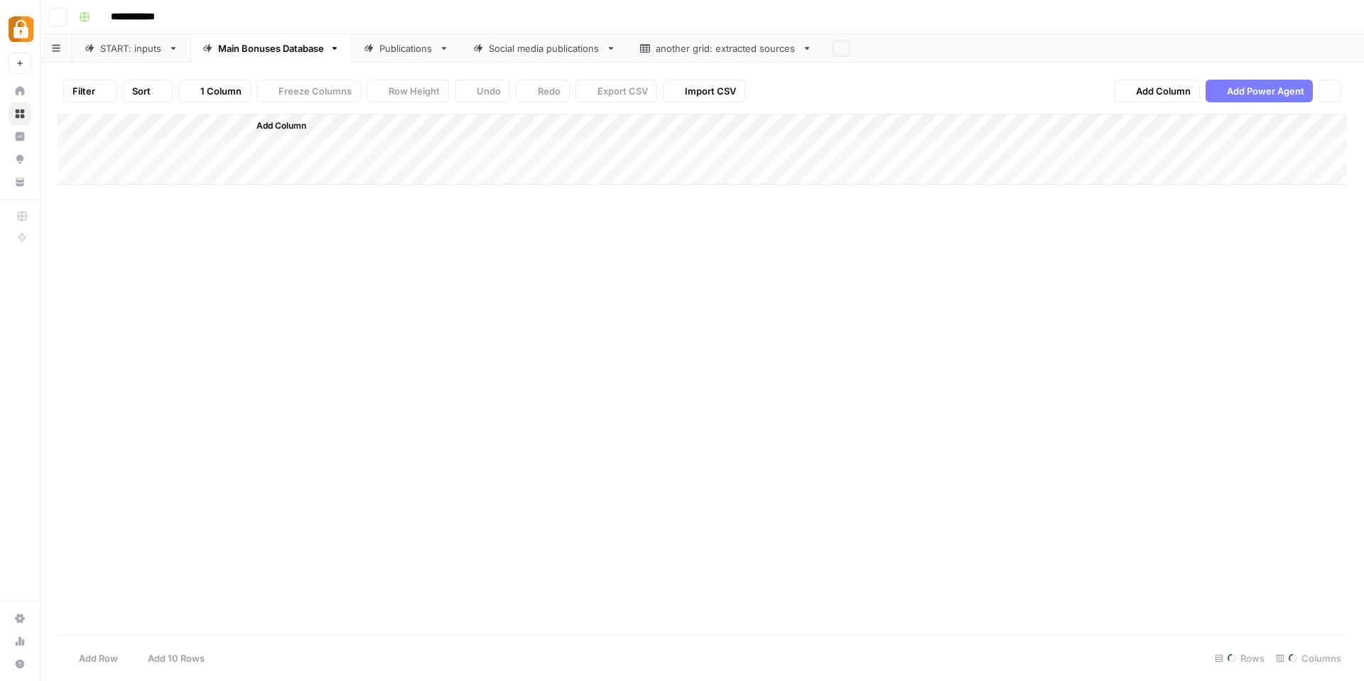
click at [274, 27] on div "**********" at bounding box center [711, 17] width 1277 height 23
click at [65, 17] on button "Go back" at bounding box center [58, 17] width 18 height 18
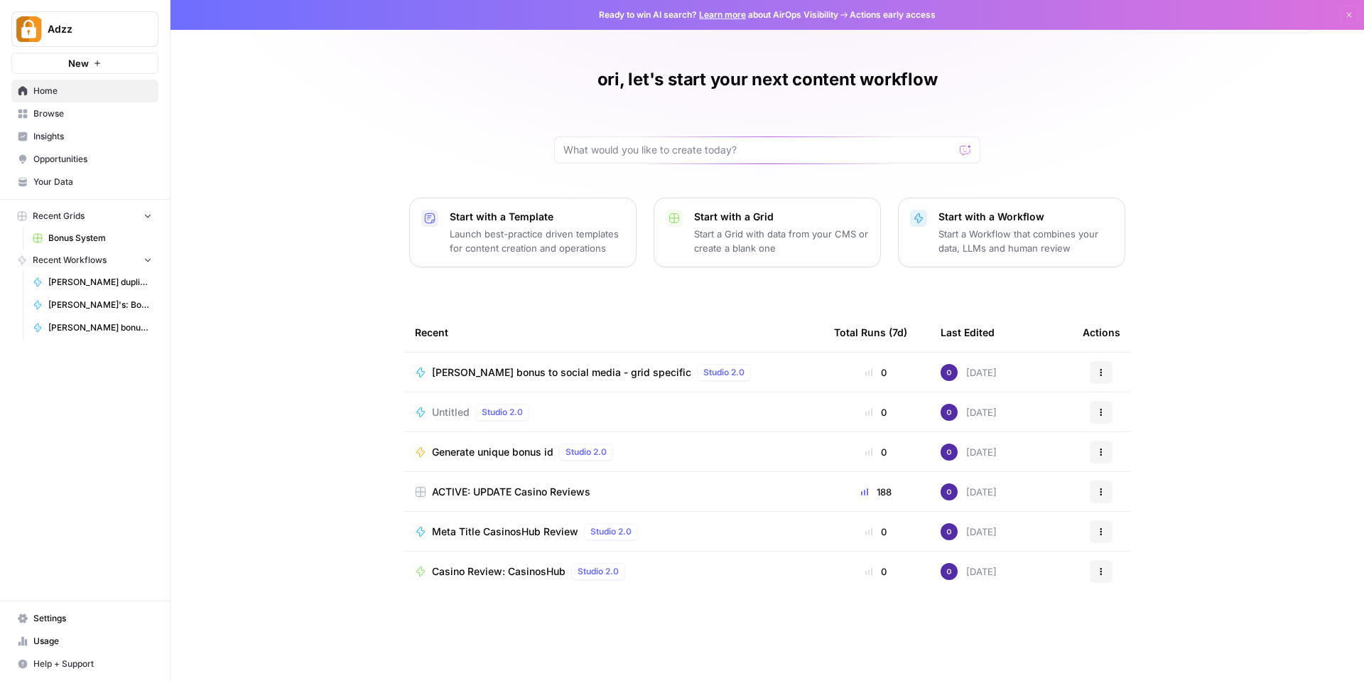
click at [365, 153] on div "ori, let's start your next content workflow Start with a Template Launch best-p…" at bounding box center [768, 340] width 1194 height 681
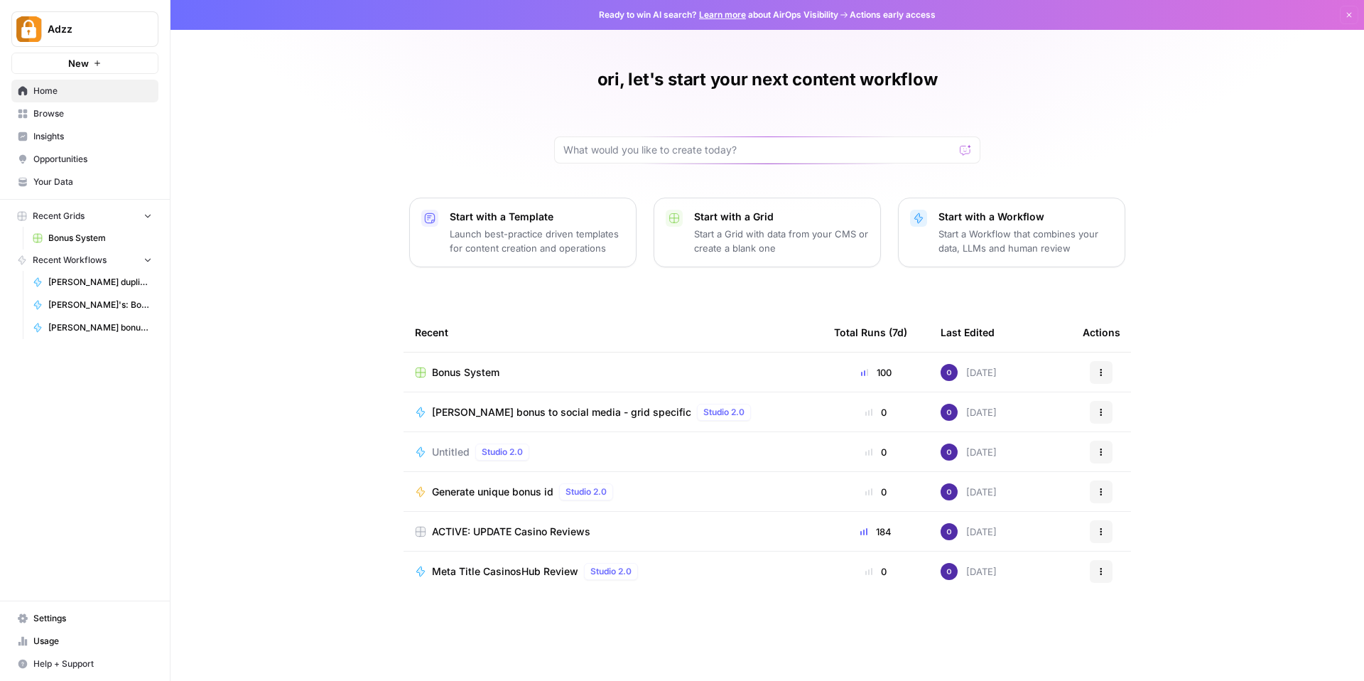
click at [300, 214] on div "ori, let's start your next content workflow Start with a Template Launch best-p…" at bounding box center [768, 340] width 1194 height 681
click at [42, 626] on link "Settings" at bounding box center [84, 618] width 147 height 23
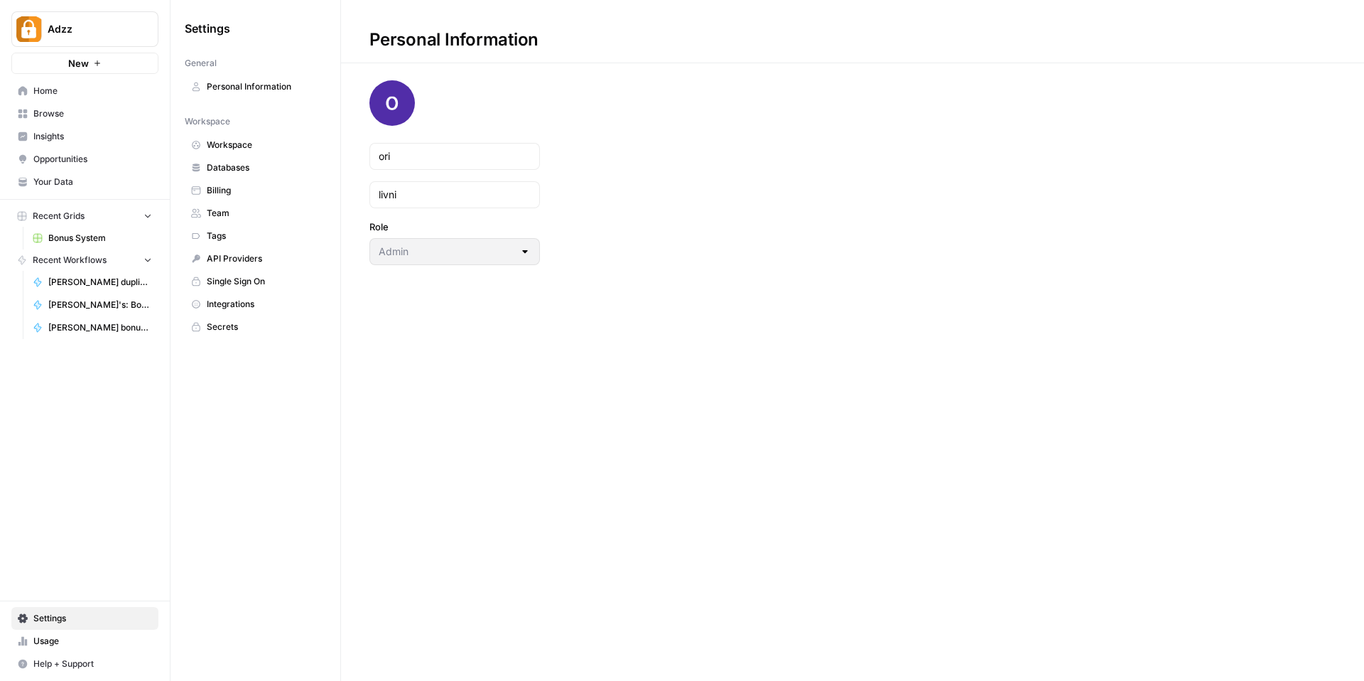
click at [217, 210] on span "Team" at bounding box center [263, 213] width 113 height 13
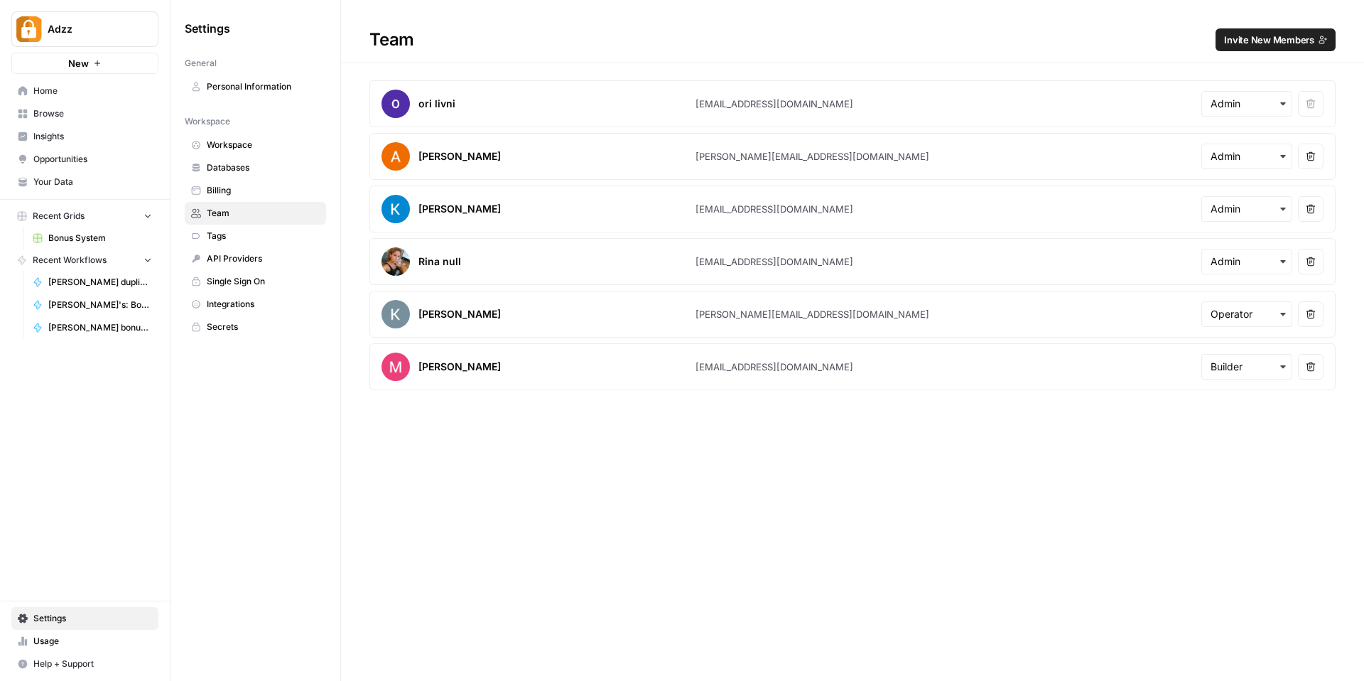
click at [534, 458] on div "Team Invite New Members ori livni [EMAIL_ADDRESS][DOMAIN_NAME] Remove user [PER…" at bounding box center [852, 340] width 1023 height 681
click at [708, 47] on div "Team Invite New Members" at bounding box center [852, 39] width 1023 height 23
click at [393, 543] on div "Team Invite New Members ori livni [EMAIL_ADDRESS][DOMAIN_NAME] Remove user [PER…" at bounding box center [852, 340] width 1023 height 681
click at [77, 98] on link "Home" at bounding box center [84, 91] width 147 height 23
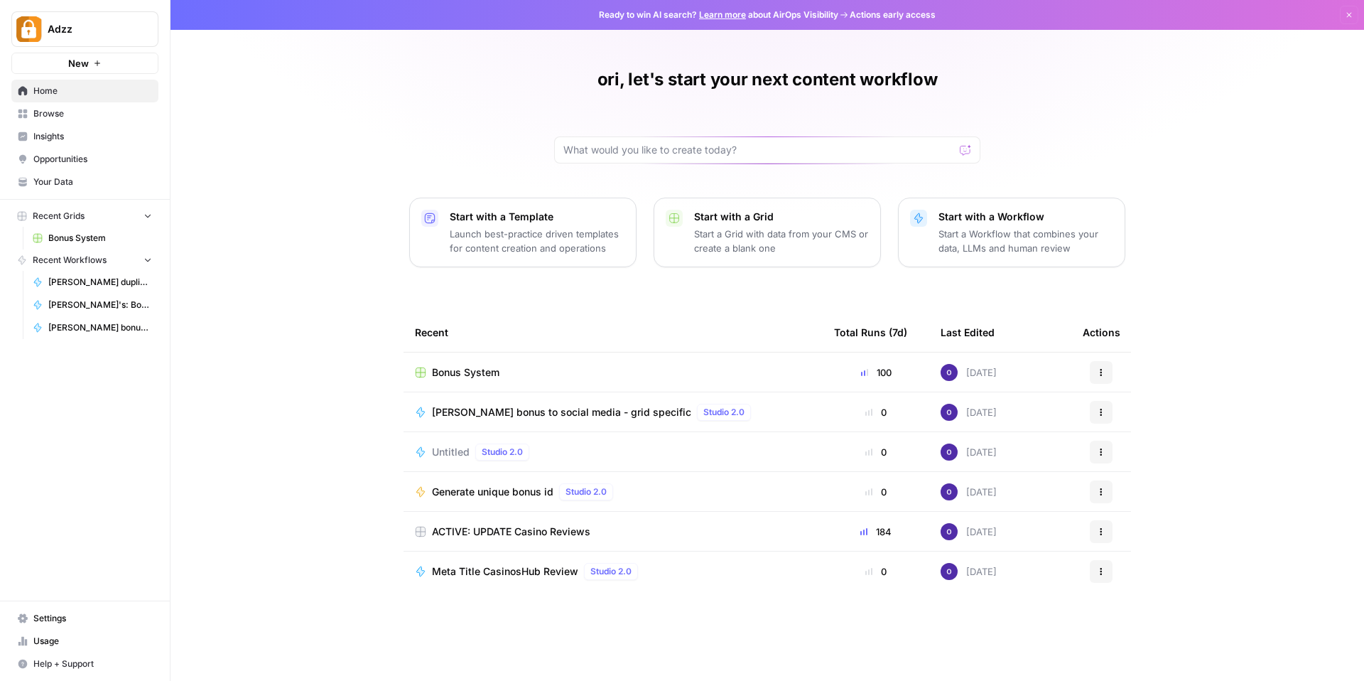
click at [81, 230] on link "Bonus System" at bounding box center [92, 238] width 132 height 23
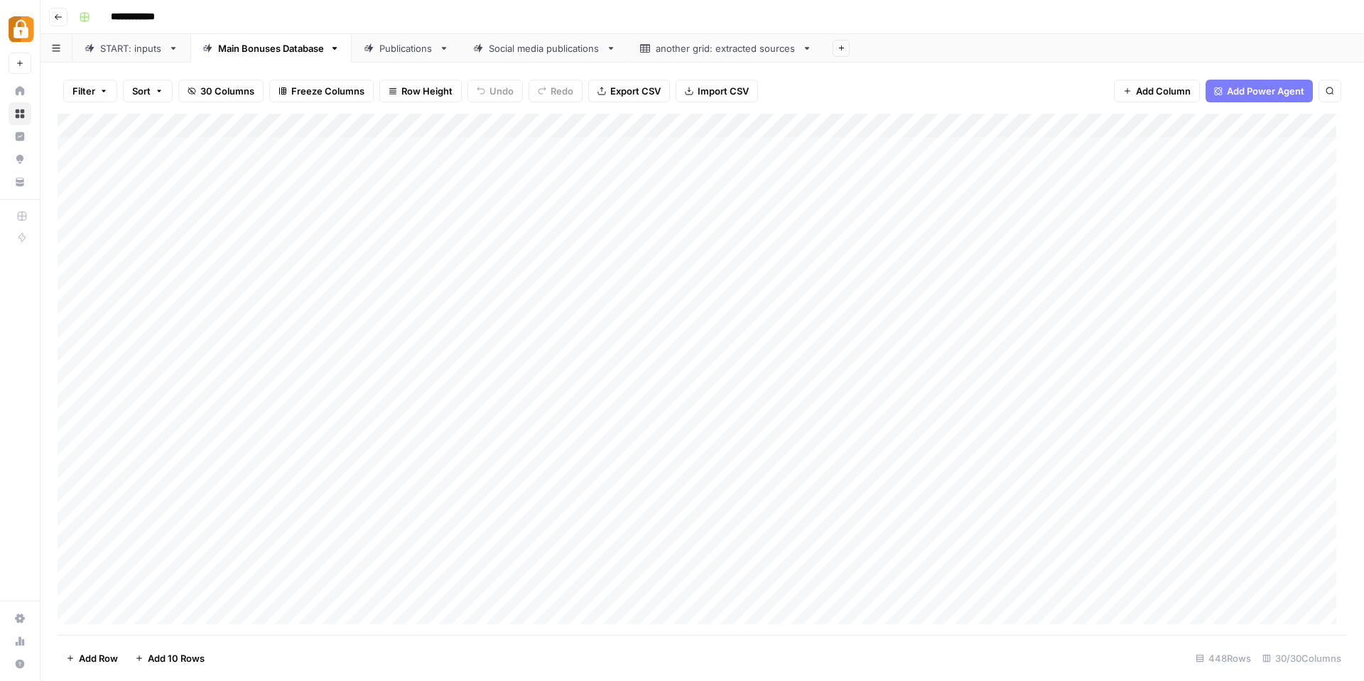
click at [886, 92] on div "Filter Sort 30 Columns Freeze Columns Row Height Undo Redo Export CSV Import CS…" at bounding box center [703, 90] width 1290 height 45
click at [434, 16] on div "**********" at bounding box center [711, 17] width 1277 height 23
click at [63, 17] on button "Go back" at bounding box center [58, 17] width 18 height 18
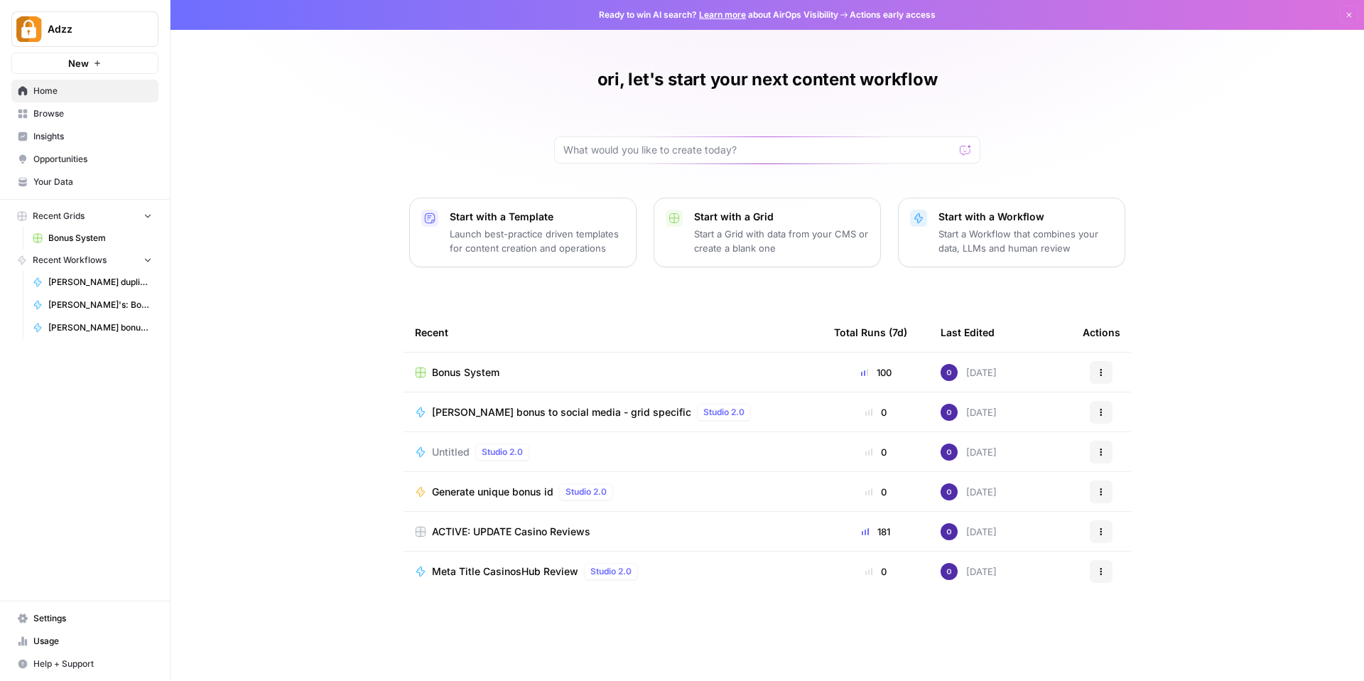
click at [307, 262] on div "ori, let's start your next content workflow Start with a Template Launch best-p…" at bounding box center [768, 340] width 1194 height 681
click at [307, 239] on div "ori, let's start your next content workflow Start with a Template Launch best-p…" at bounding box center [768, 340] width 1194 height 681
click at [291, 238] on div "ori, let's start your next content workflow Start with a Template Launch best-p…" at bounding box center [768, 340] width 1194 height 681
click at [436, 381] on td "Bonus System" at bounding box center [613, 371] width 419 height 39
click at [429, 366] on div "Bonus System" at bounding box center [613, 372] width 397 height 14
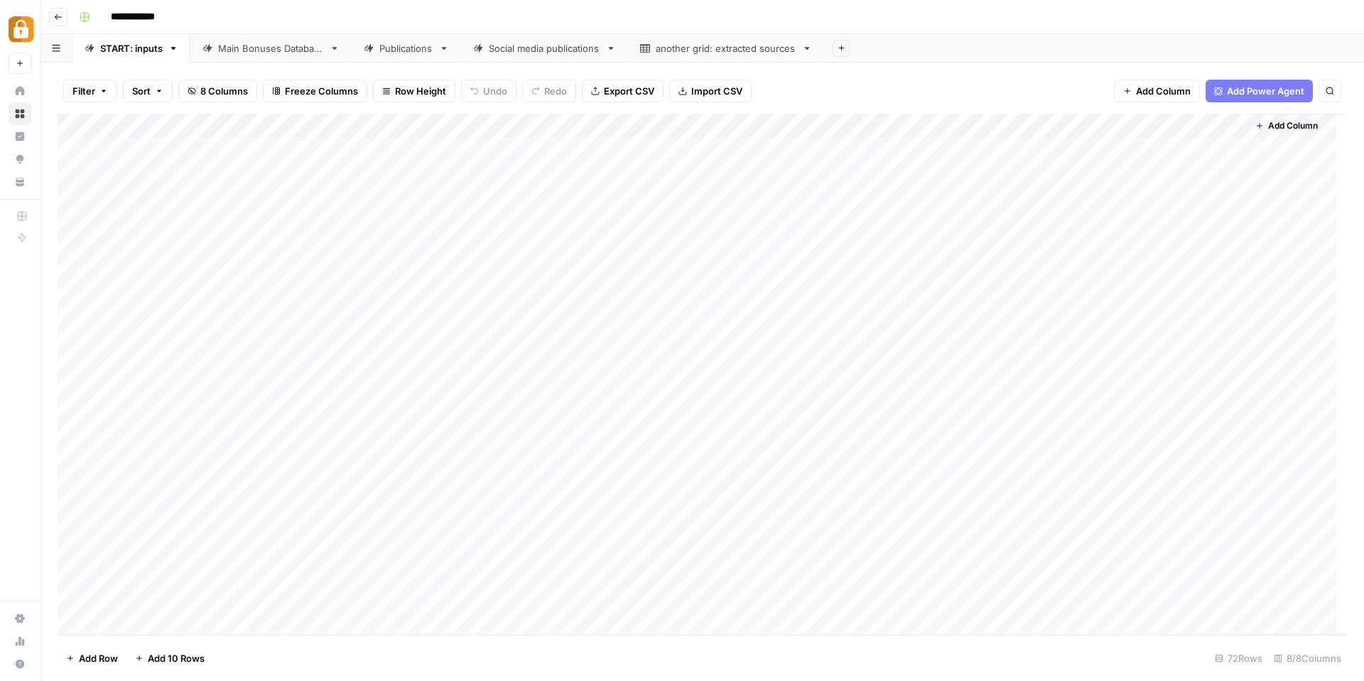
click at [424, 55] on link "Publications" at bounding box center [406, 48] width 109 height 28
click at [301, 43] on div "Main Bonuses Database" at bounding box center [271, 48] width 106 height 14
click at [693, 284] on div "Add Column" at bounding box center [703, 374] width 1290 height 521
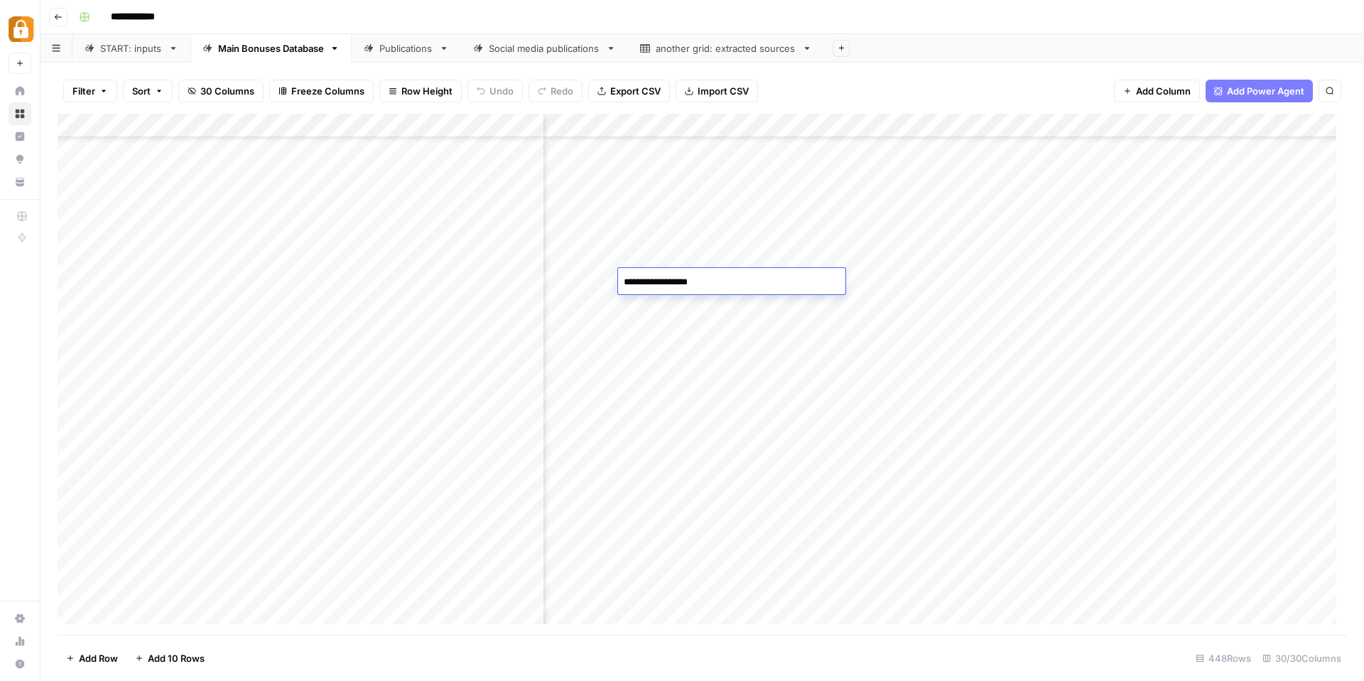
click at [693, 284] on textarea "**********" at bounding box center [731, 282] width 227 height 20
click at [665, 285] on textarea "**********" at bounding box center [731, 282] width 227 height 20
drag, startPoint x: 725, startPoint y: 284, endPoint x: 666, endPoint y: 286, distance: 59.0
click at [666, 286] on textarea "**********" at bounding box center [731, 282] width 227 height 20
type textarea "********"
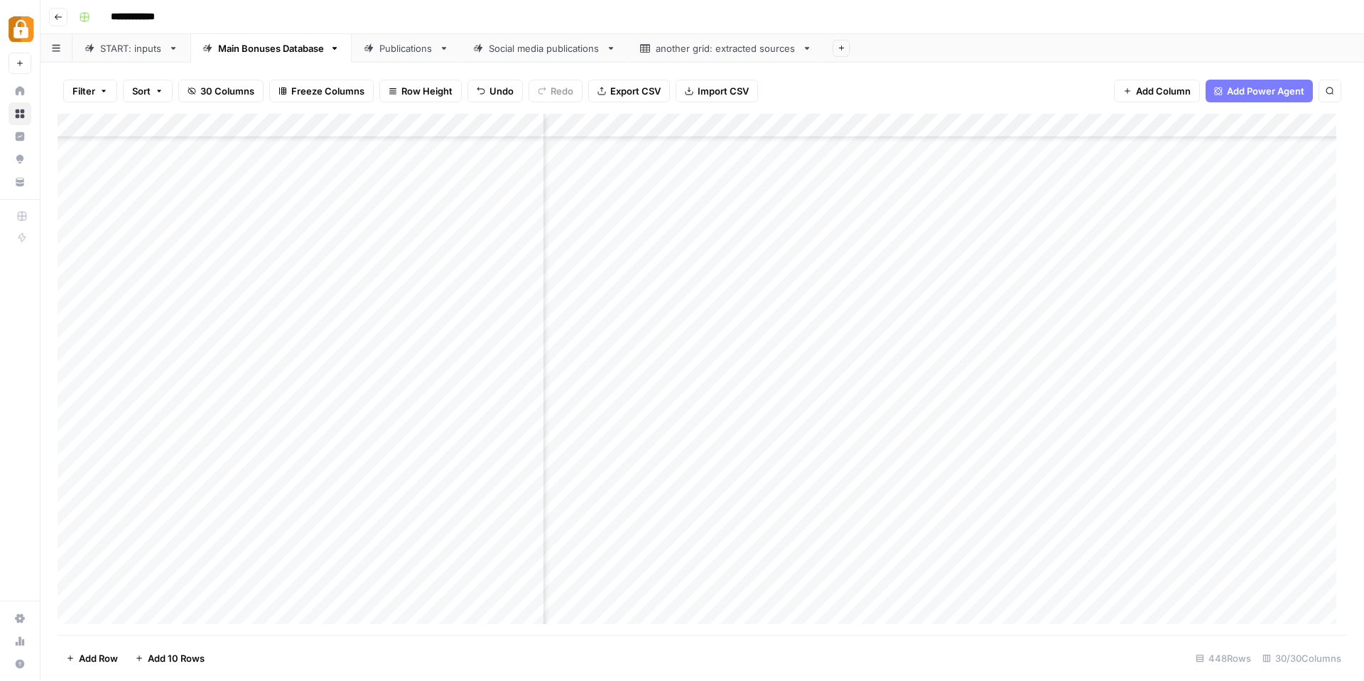
click at [714, 280] on div "Add Column" at bounding box center [703, 374] width 1290 height 521
click at [404, 52] on div "Publications" at bounding box center [406, 48] width 54 height 14
drag, startPoint x: 1061, startPoint y: 149, endPoint x: 1075, endPoint y: 435, distance: 286.0
click at [1075, 435] on div "Add Column" at bounding box center [703, 374] width 1290 height 521
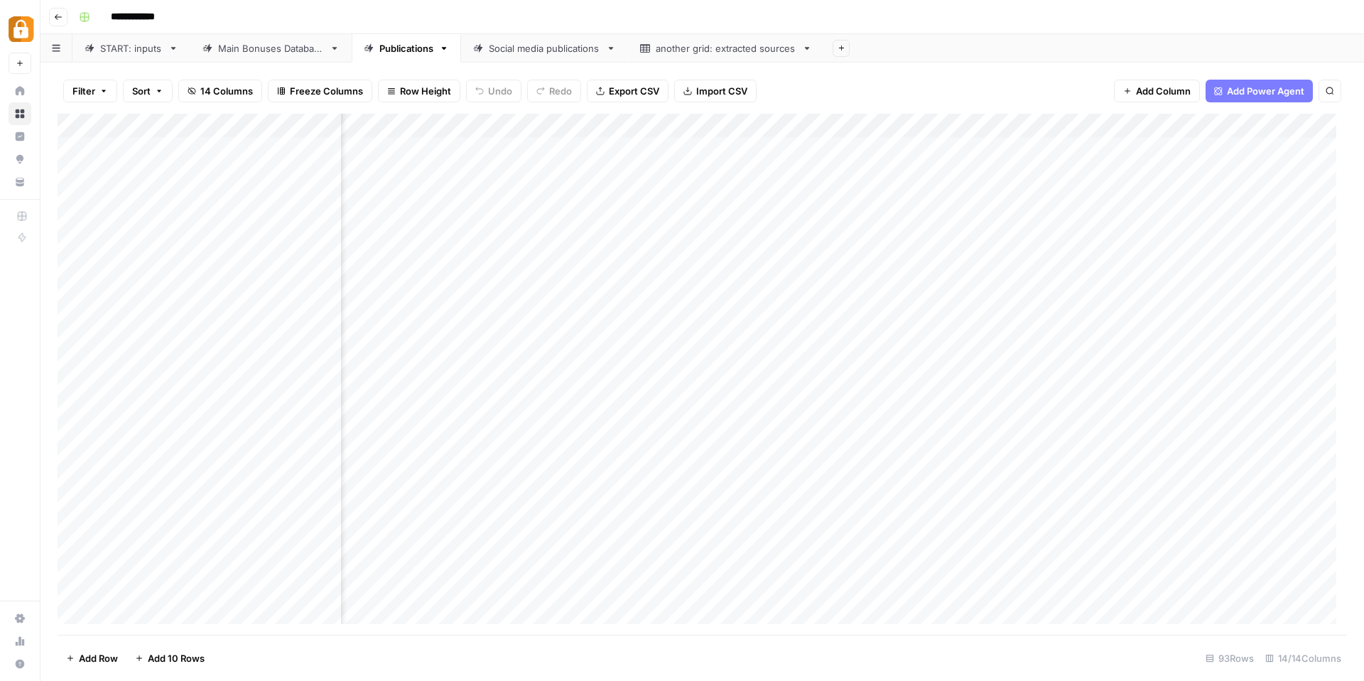
scroll to position [0, 795]
click at [237, 53] on div "Main Bonuses Database" at bounding box center [271, 48] width 106 height 14
